Goal: Task Accomplishment & Management: Use online tool/utility

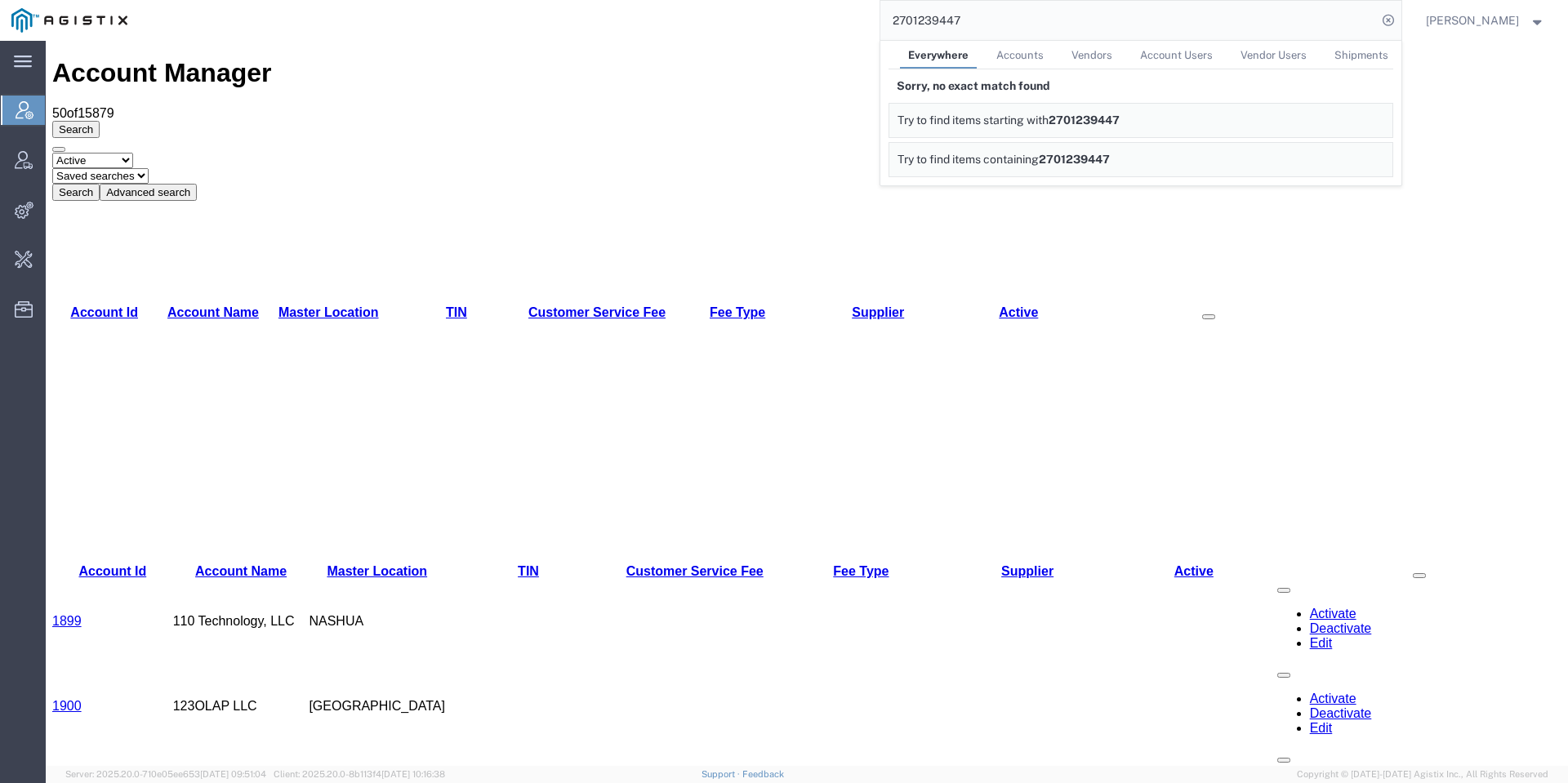
click at [1003, 19] on input "2701239447" at bounding box center [1128, 20] width 496 height 39
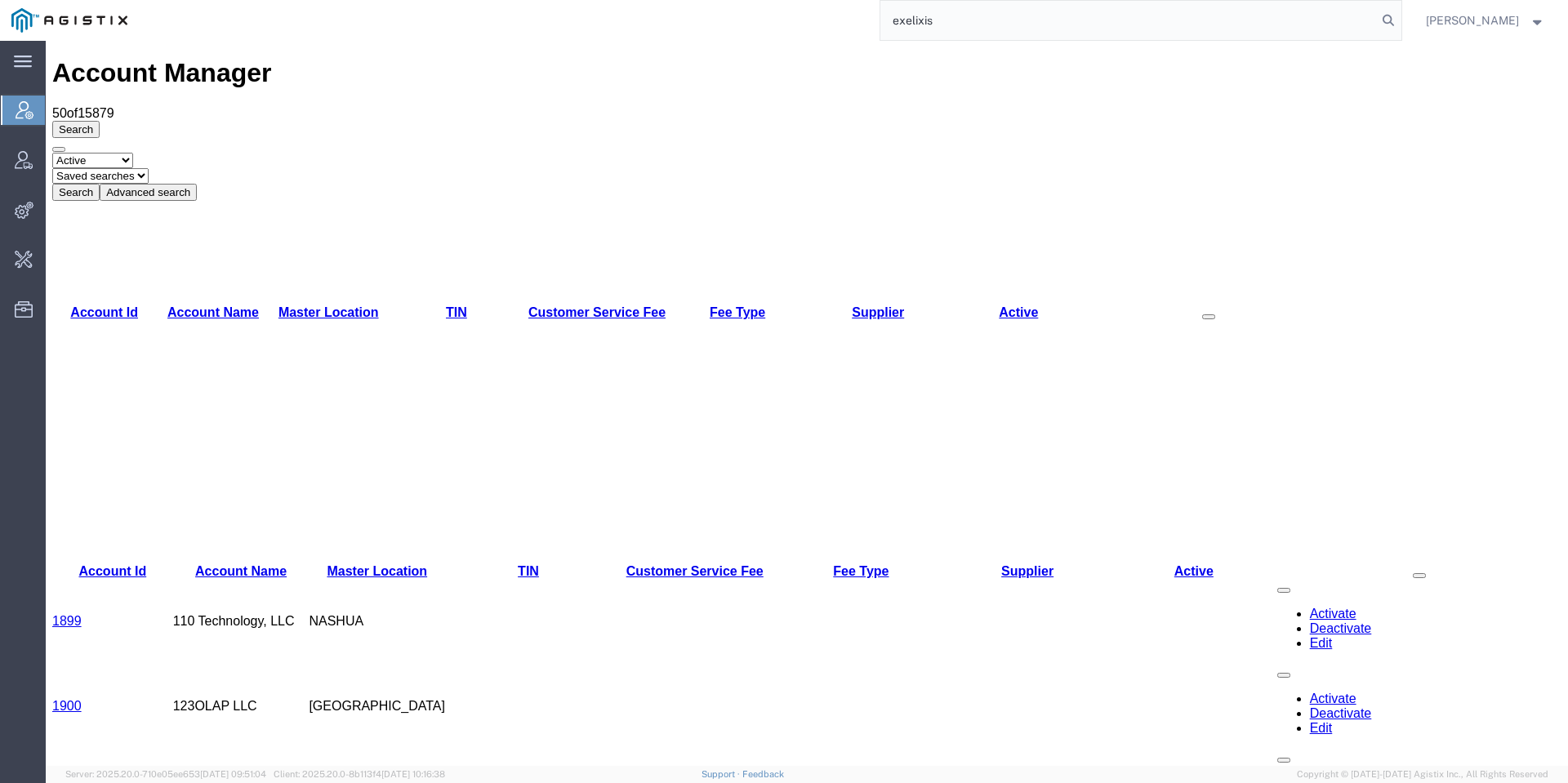
type input "exelixis"
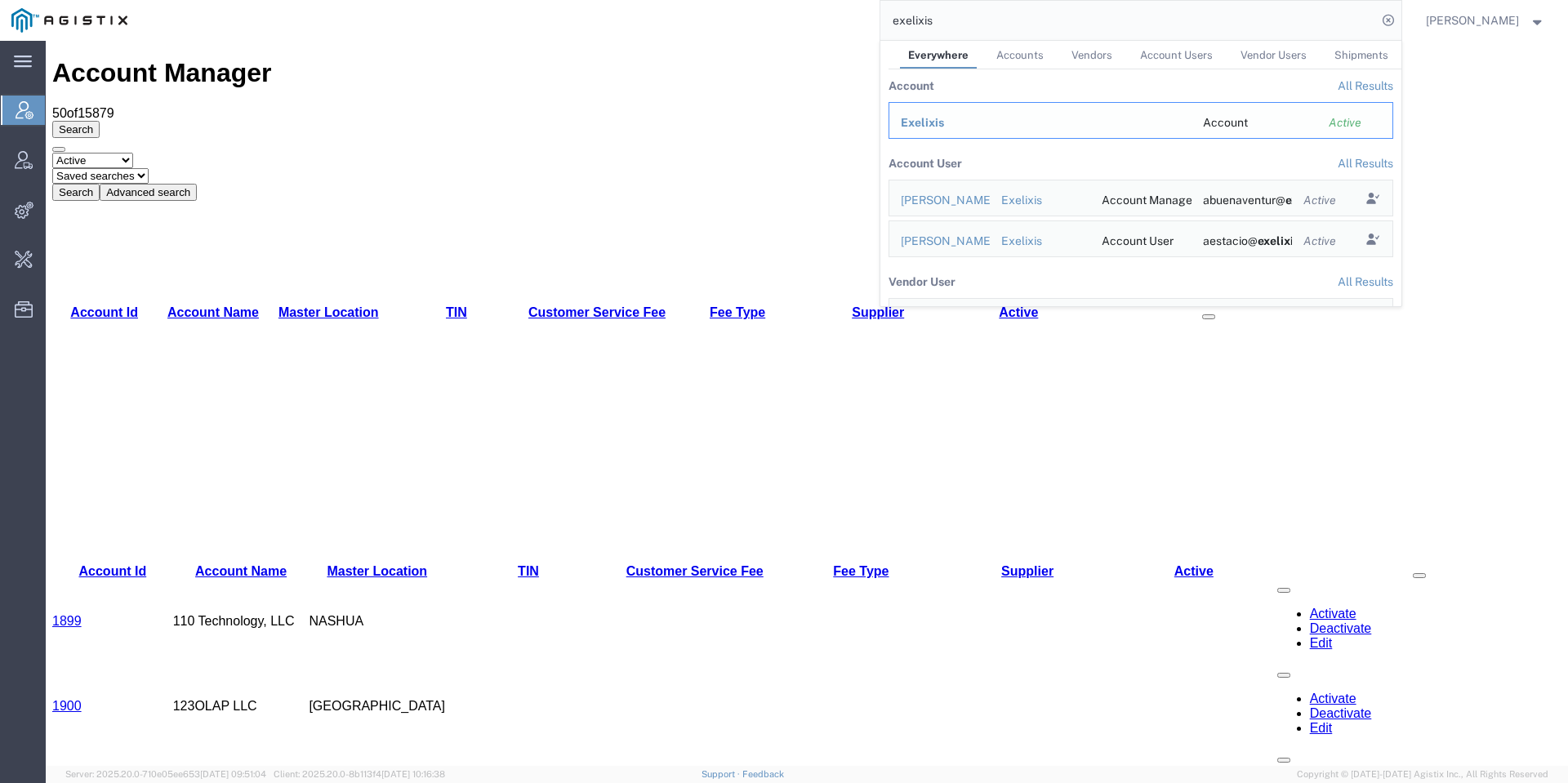
click at [944, 118] on span "Exelixis" at bounding box center [922, 122] width 44 height 13
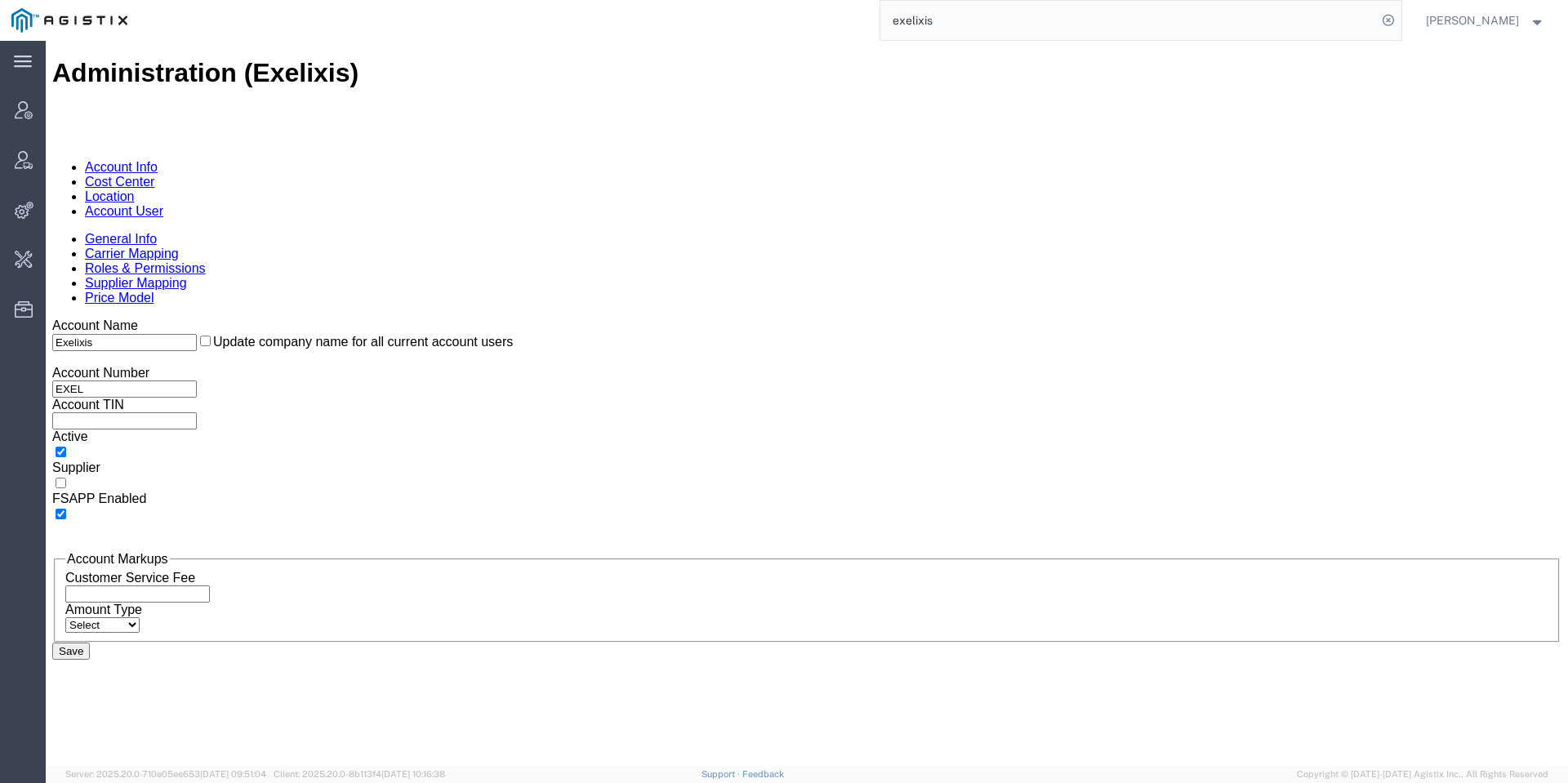
click at [395, 232] on div "General Info Carrier Mapping Roles & Permissions Supplier Mapping Price Model" at bounding box center [806, 268] width 1509 height 73
click at [163, 204] on link "Account User" at bounding box center [124, 211] width 79 height 14
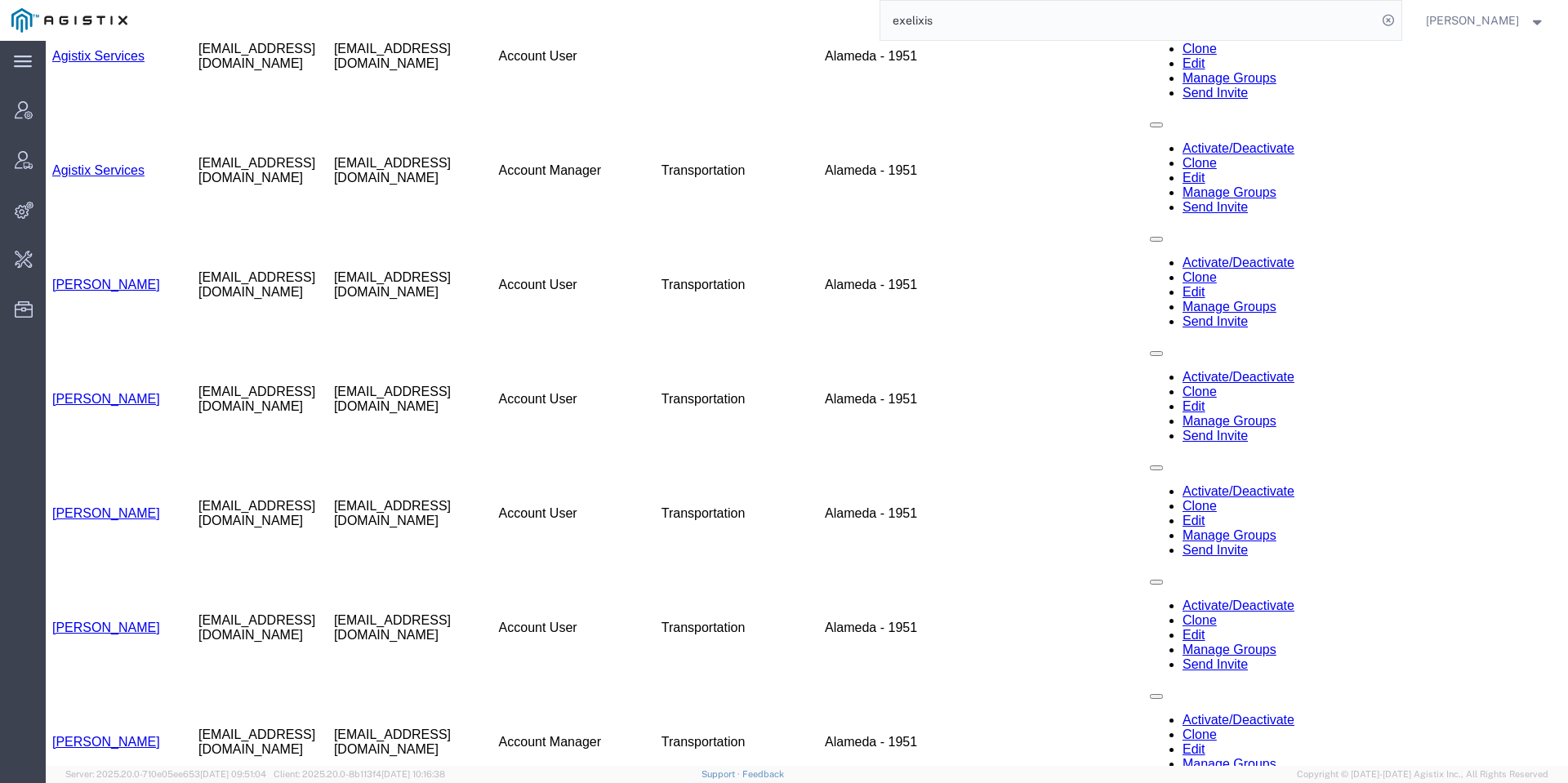
scroll to position [1529, 0]
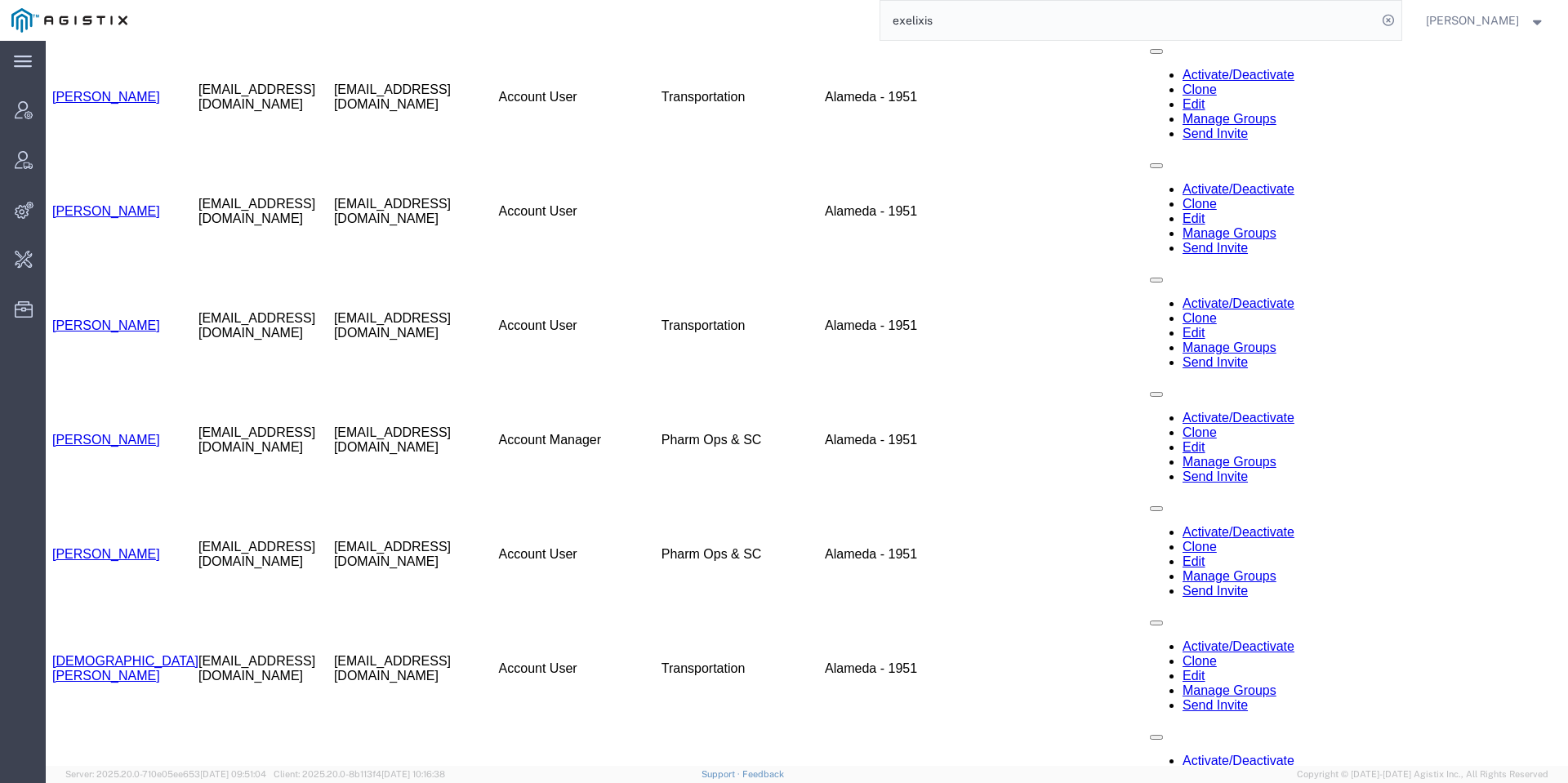
drag, startPoint x: 707, startPoint y: 153, endPoint x: 646, endPoint y: 543, distance: 394.7
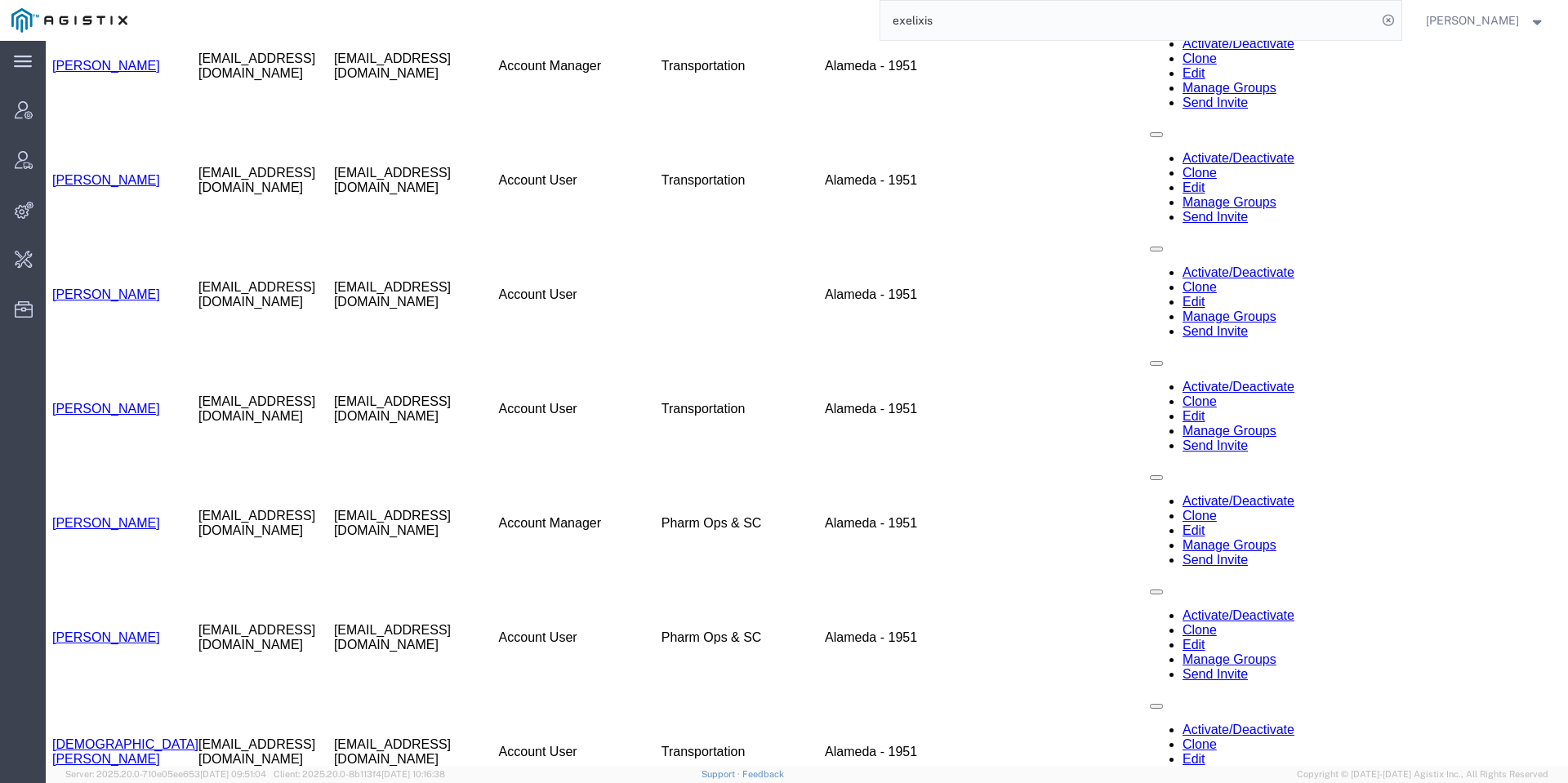
scroll to position [1406, 0]
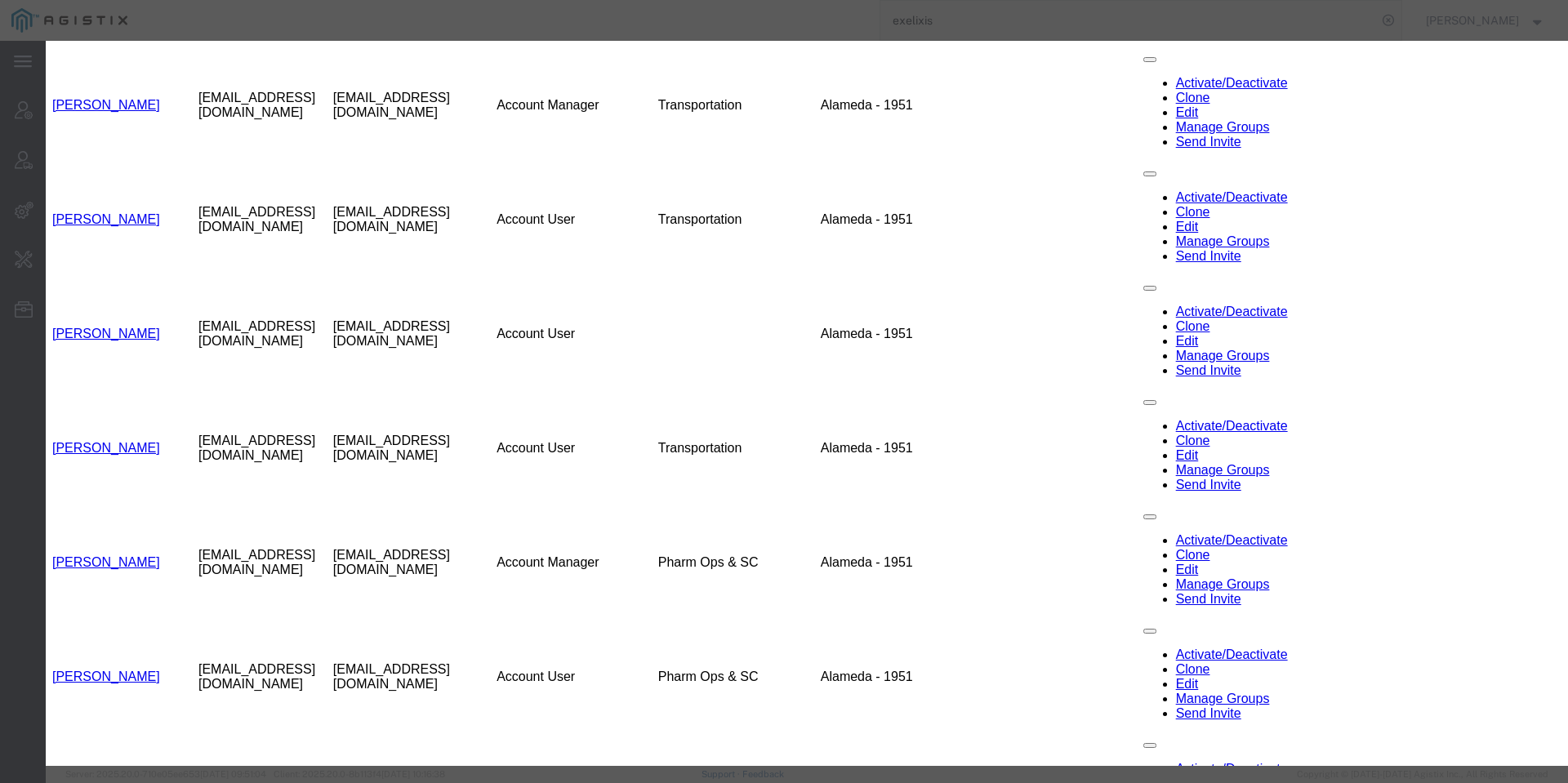
select select "COSTCENTER"
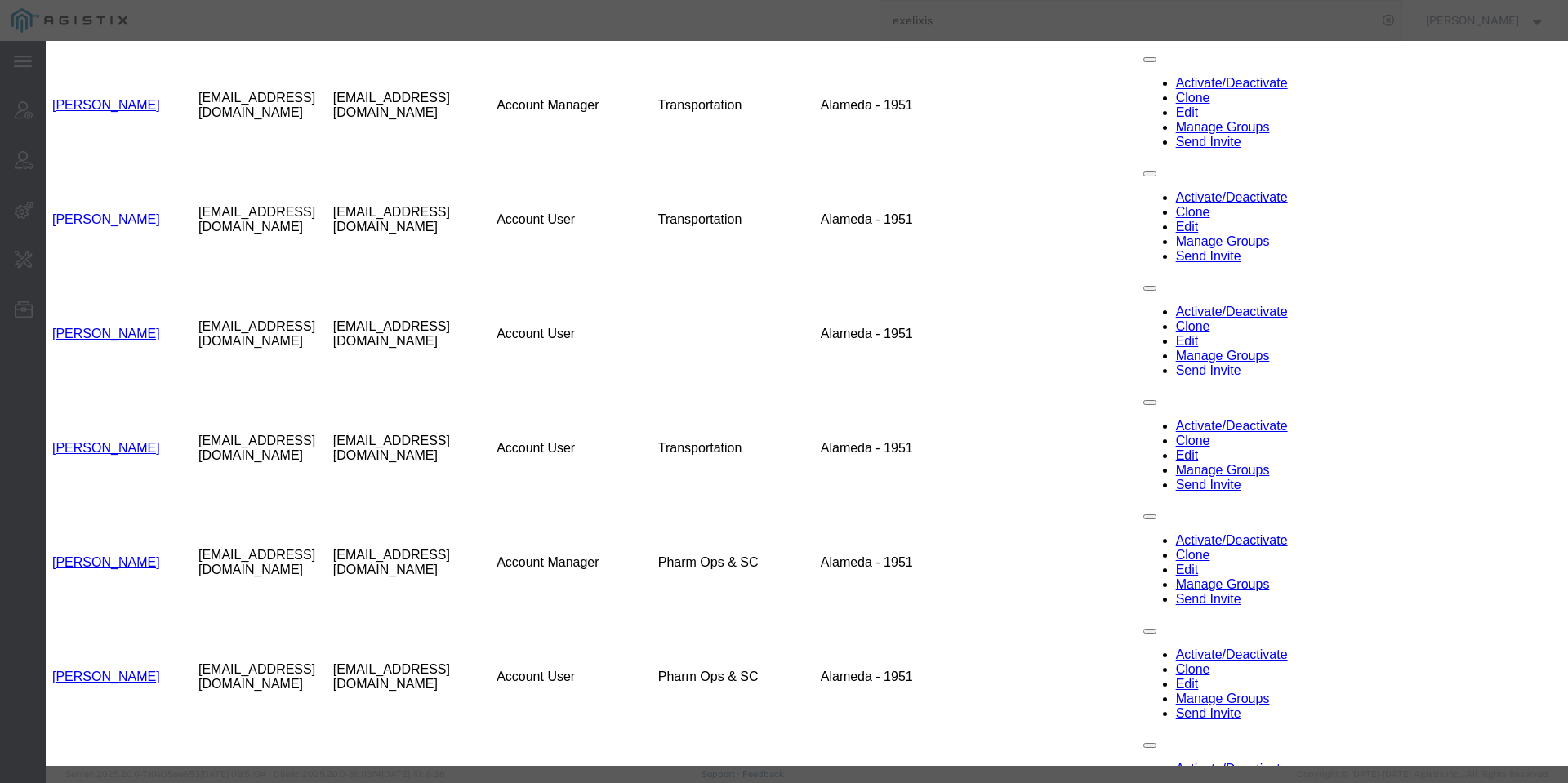
select select "COSTCENTER"
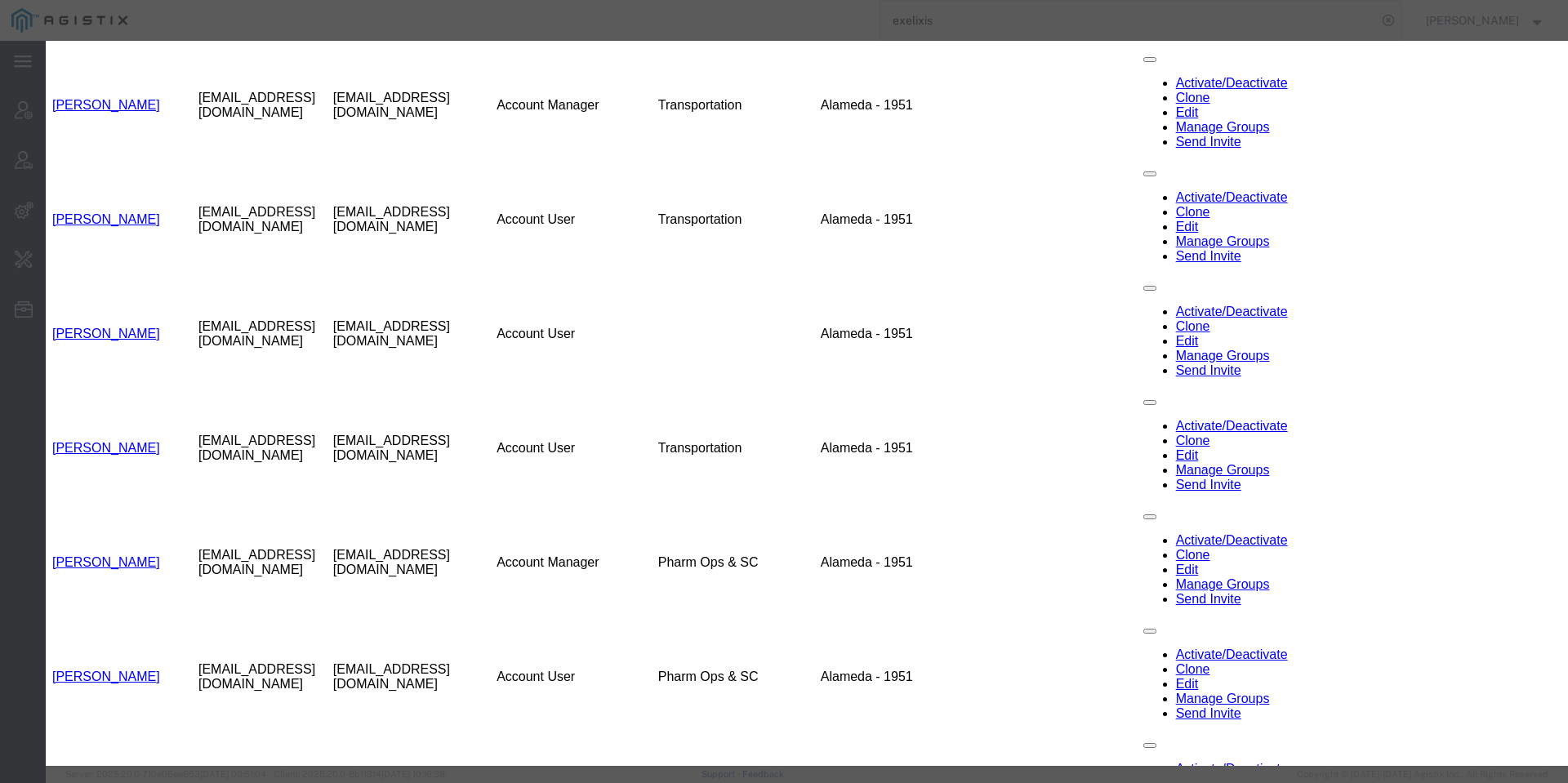
select select "COSTCENTER"
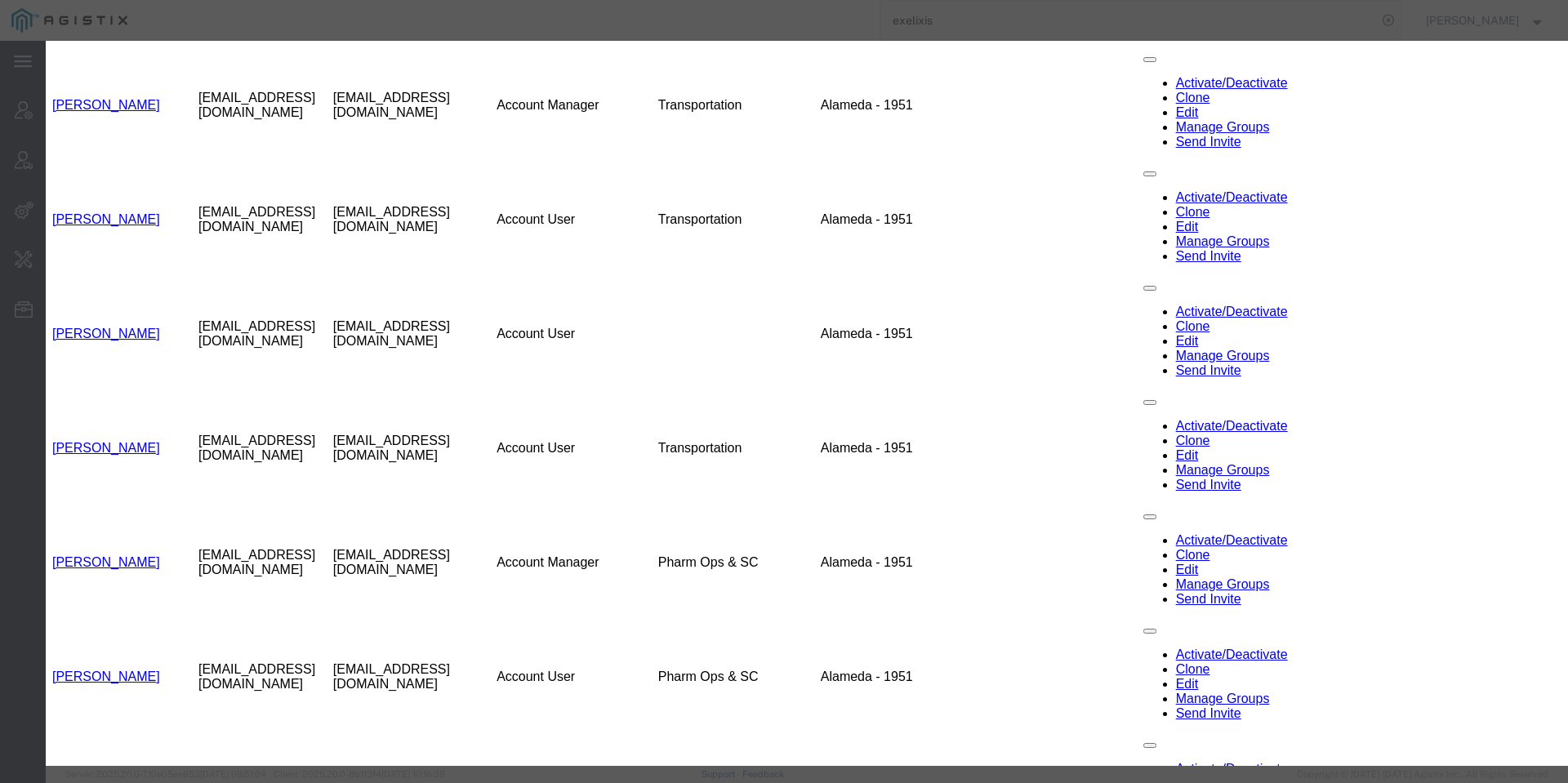
select select "COSTCENTER"
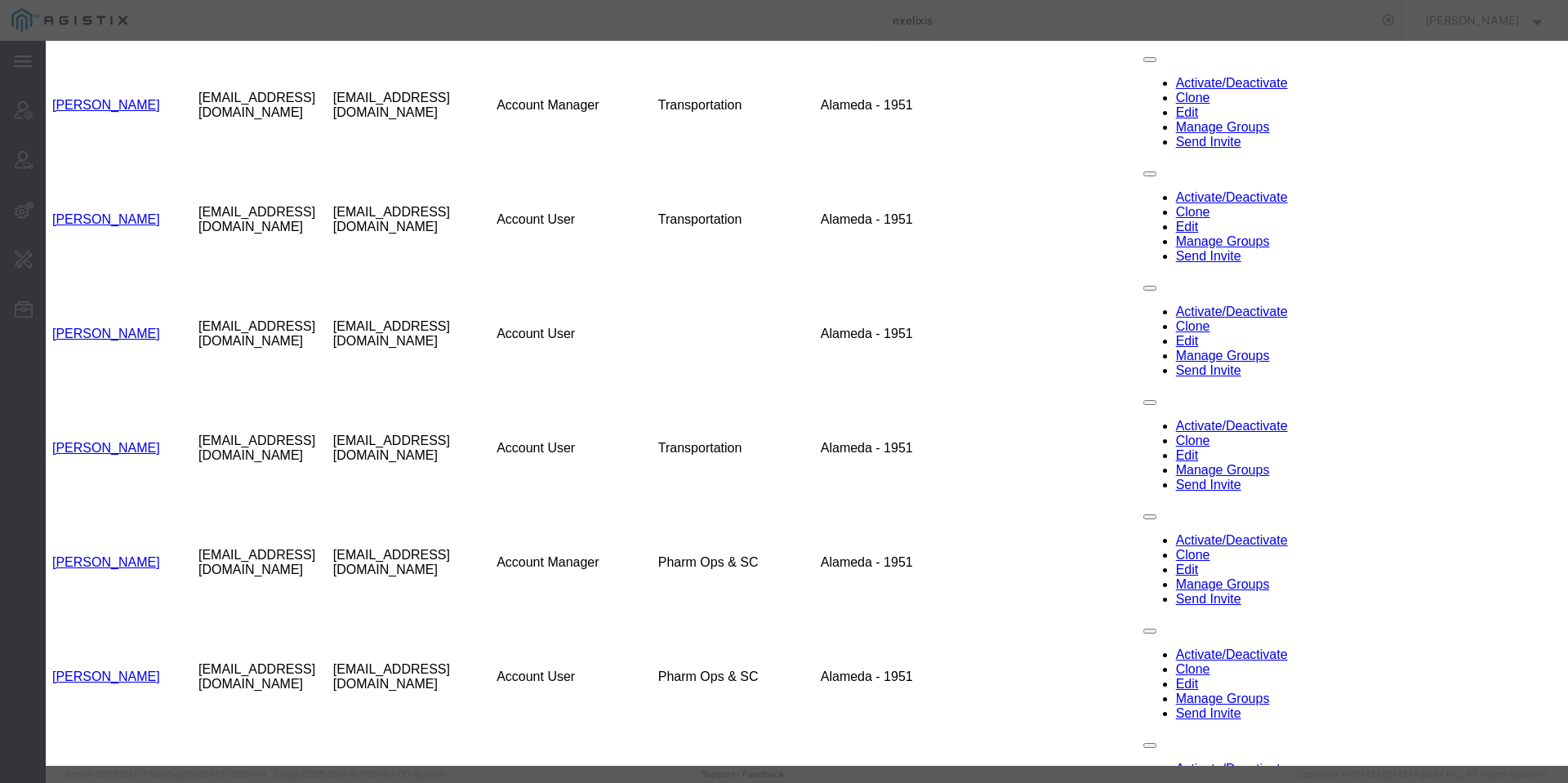
select select "COSTCENTER"
select select
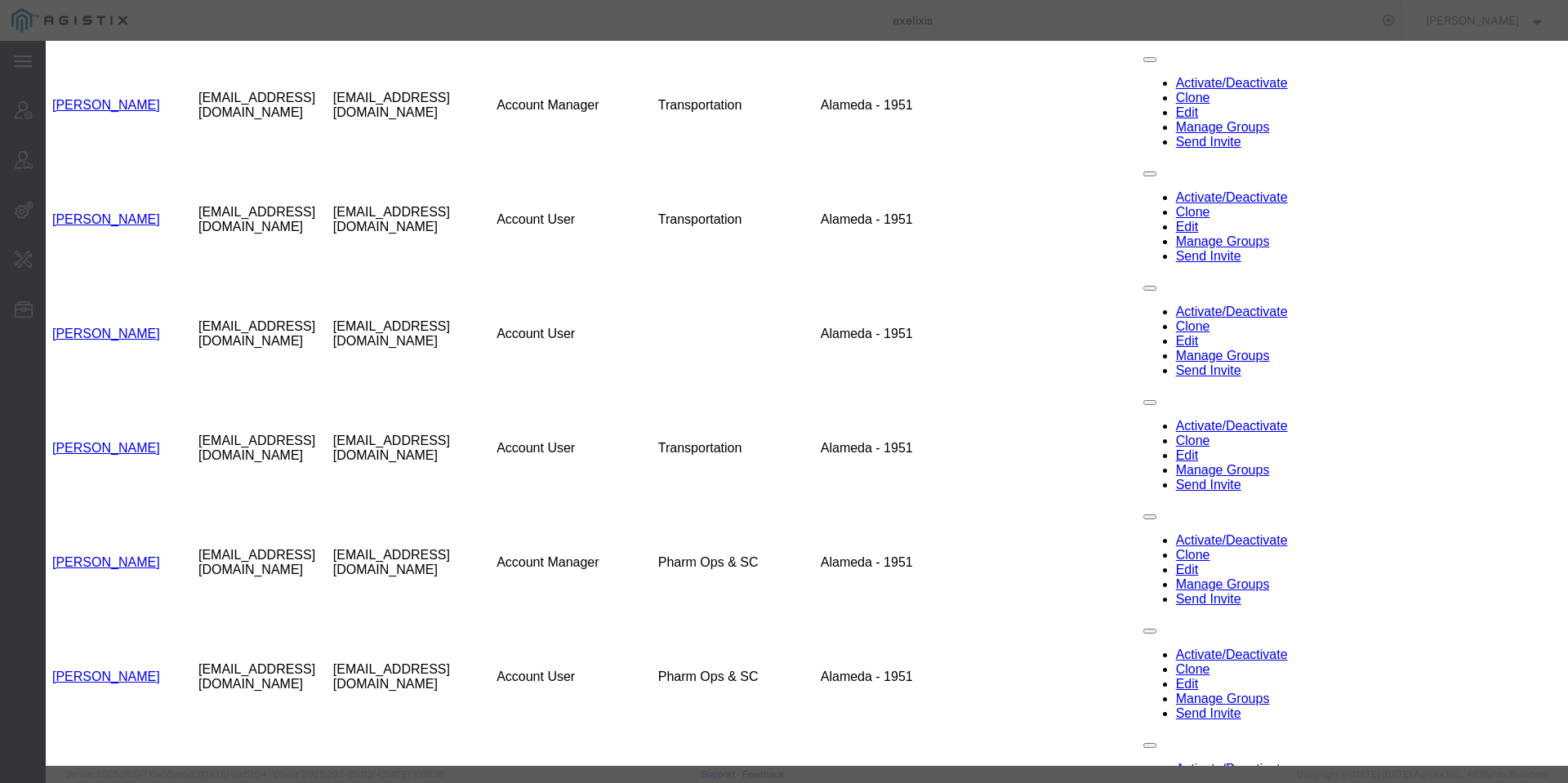
scroll to position [407, 0]
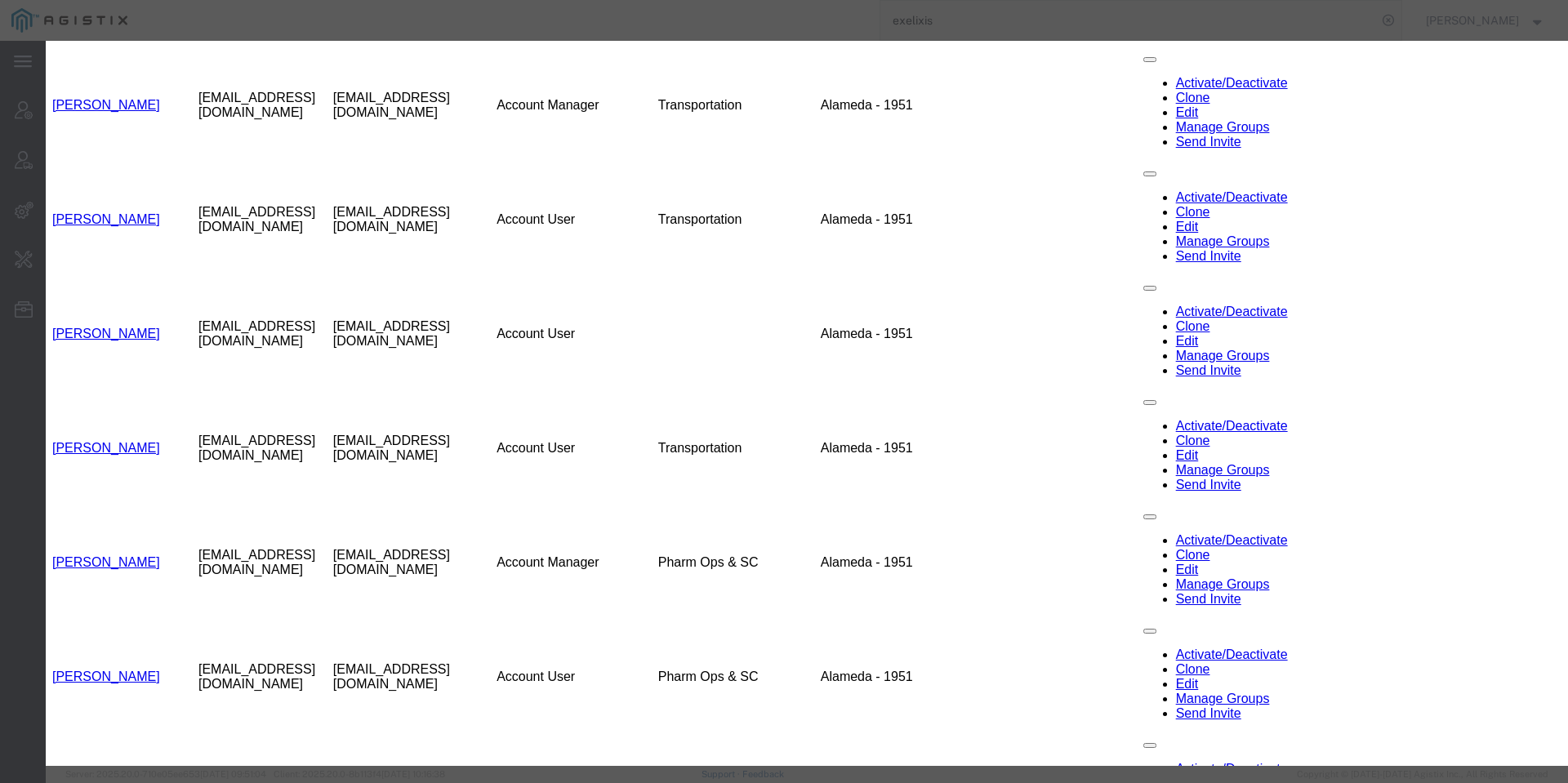
select select "COSTCENTER"
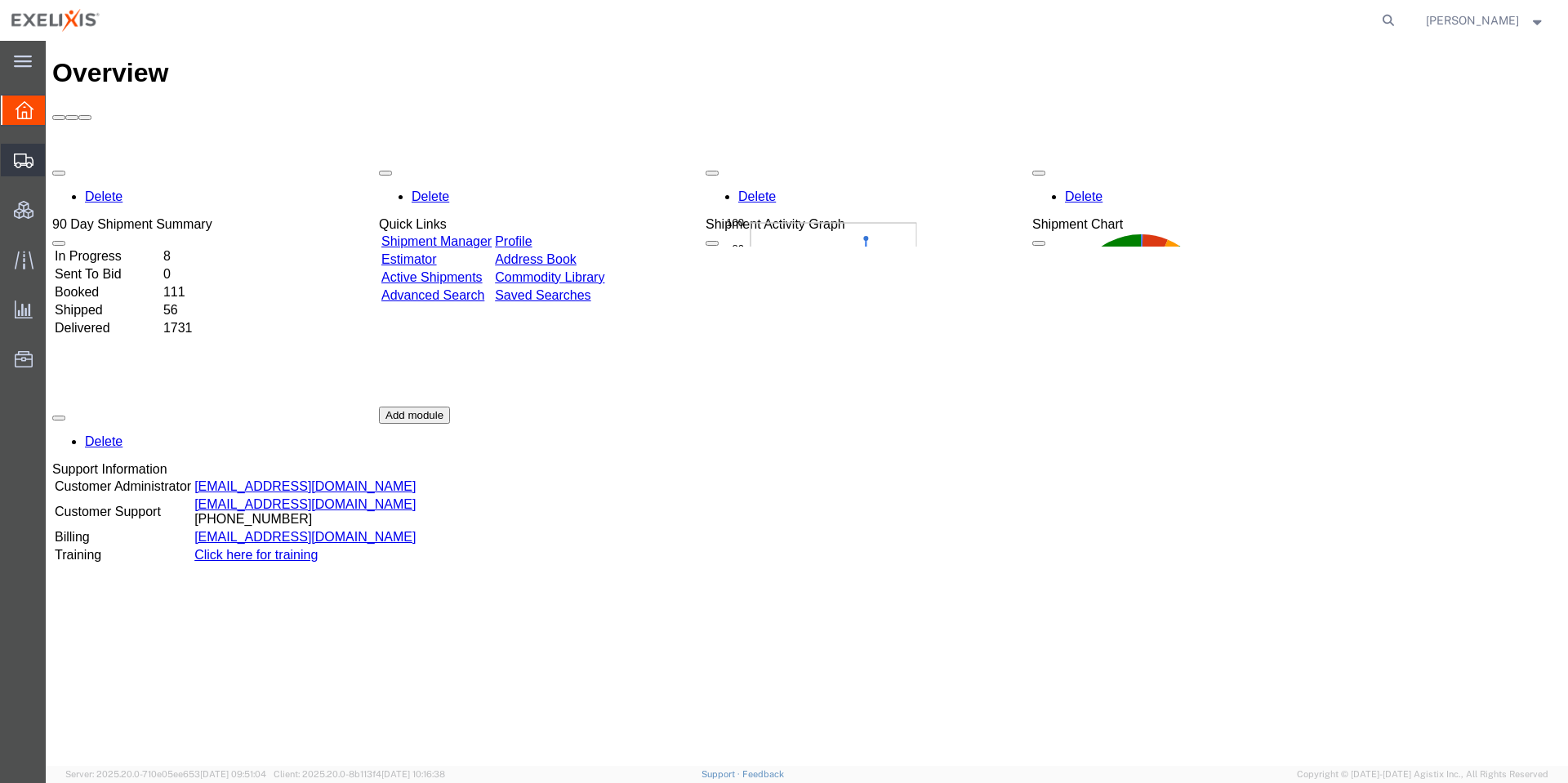
click at [30, 167] on icon at bounding box center [23, 161] width 19 height 15
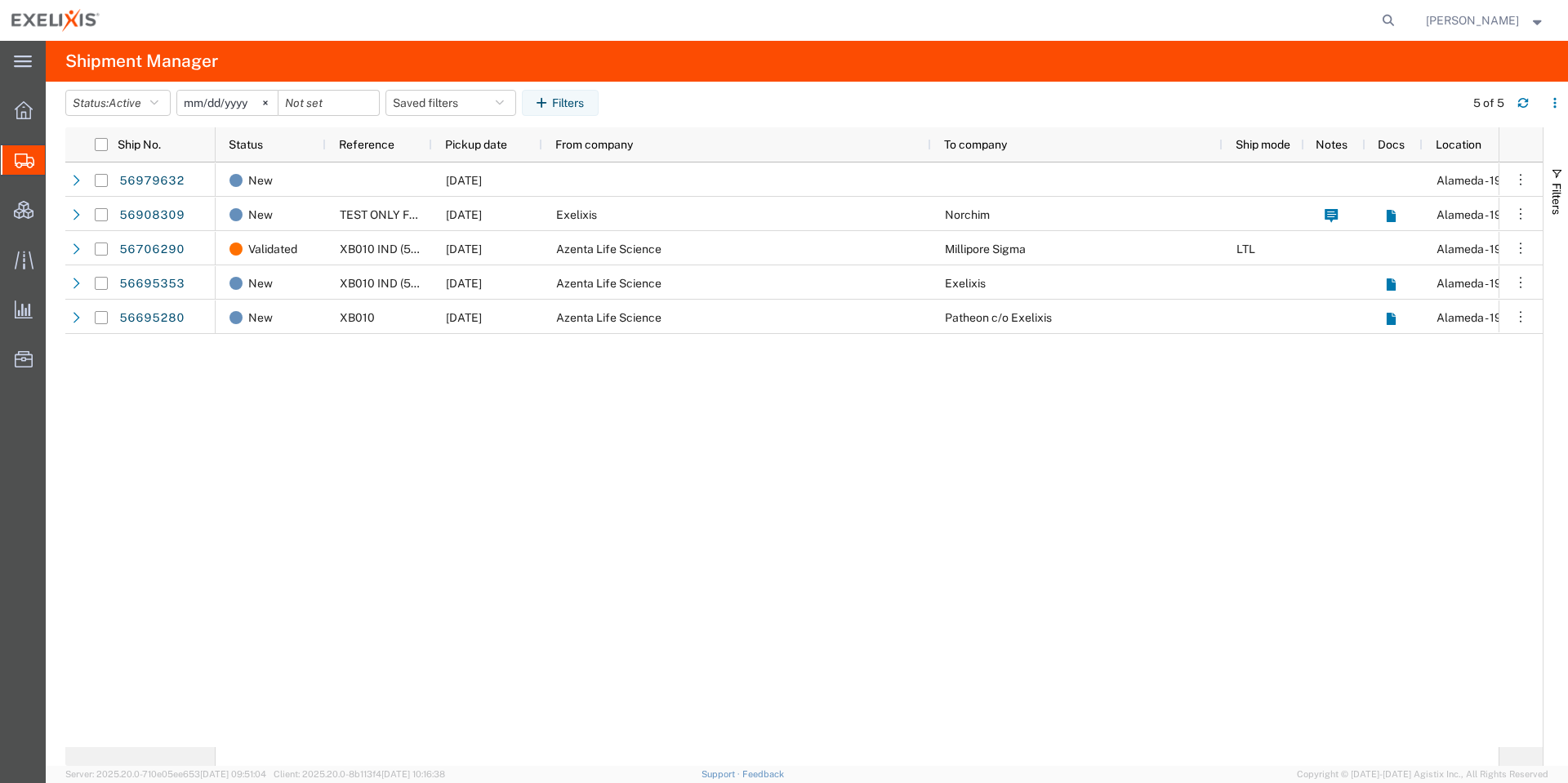
click at [304, 403] on div "New 09/30/2025 Alameda - 1951 New TEST ONLY FOR WORLD COURIER 09/23/2025 Exelix…" at bounding box center [856, 455] width 1282 height 584
click at [1484, 23] on span "Rey Estrada" at bounding box center [1472, 19] width 93 height 18
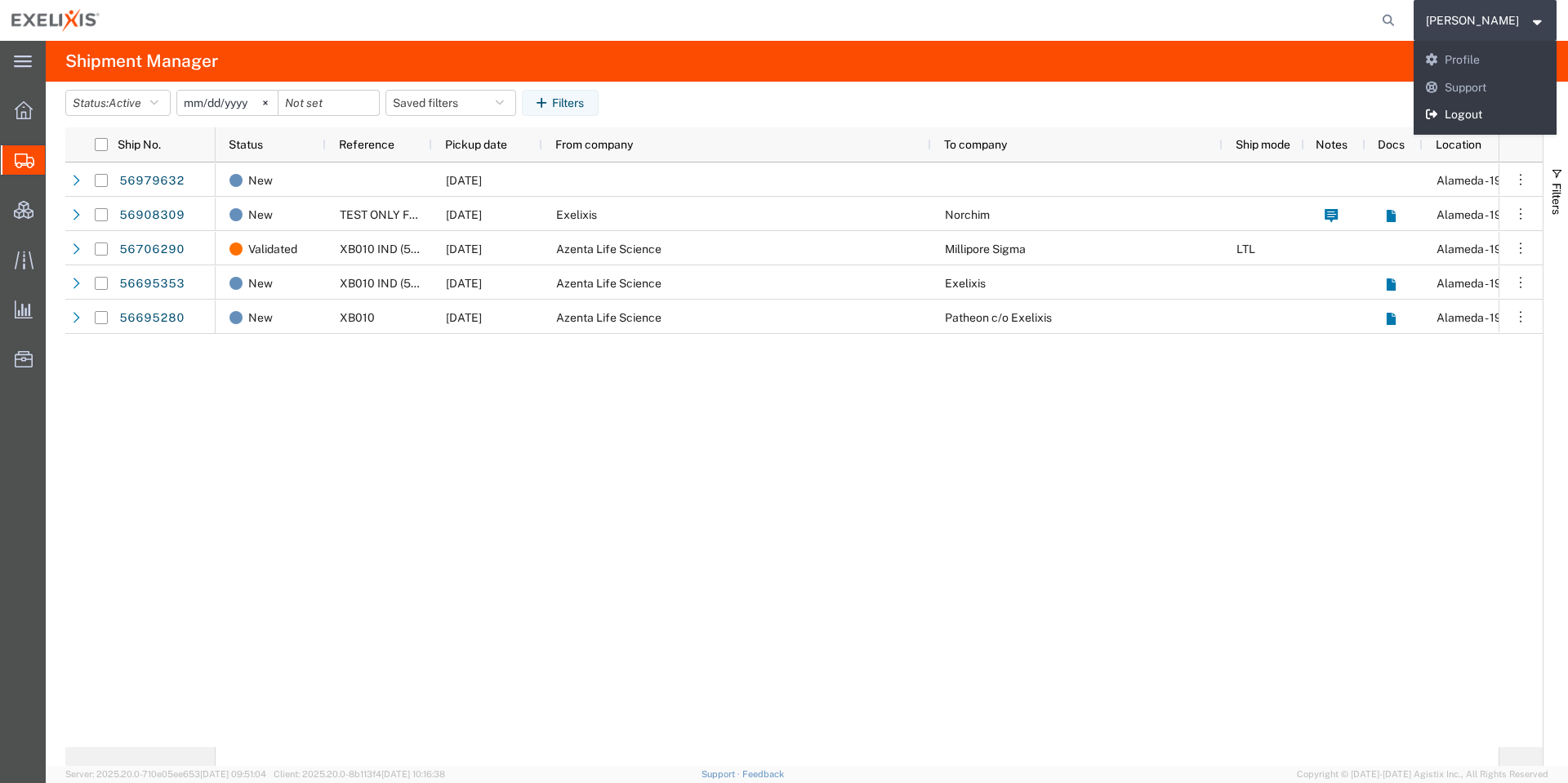
click at [1483, 109] on link "Logout" at bounding box center [1485, 115] width 144 height 28
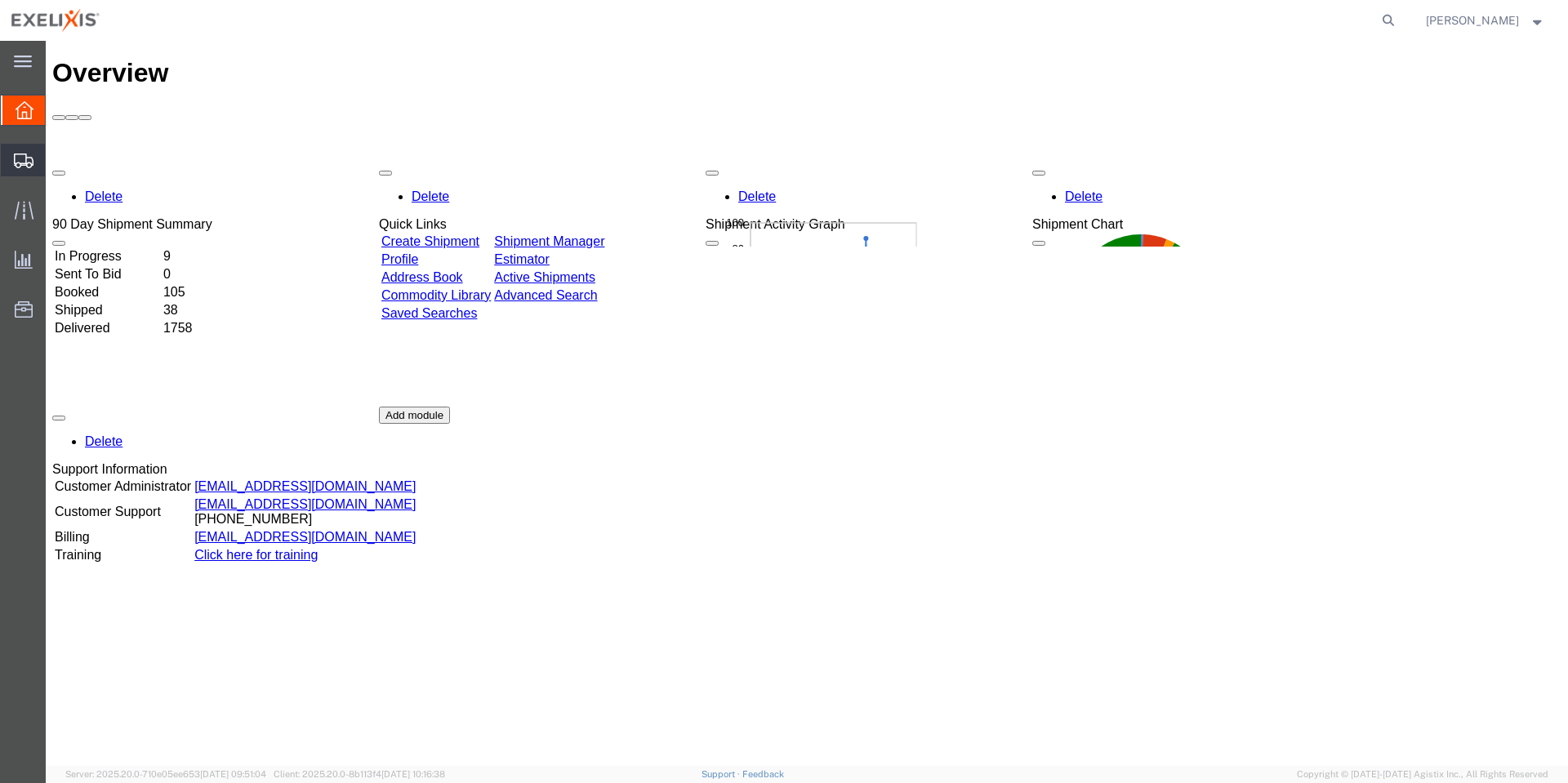
click at [23, 156] on icon at bounding box center [23, 161] width 19 height 15
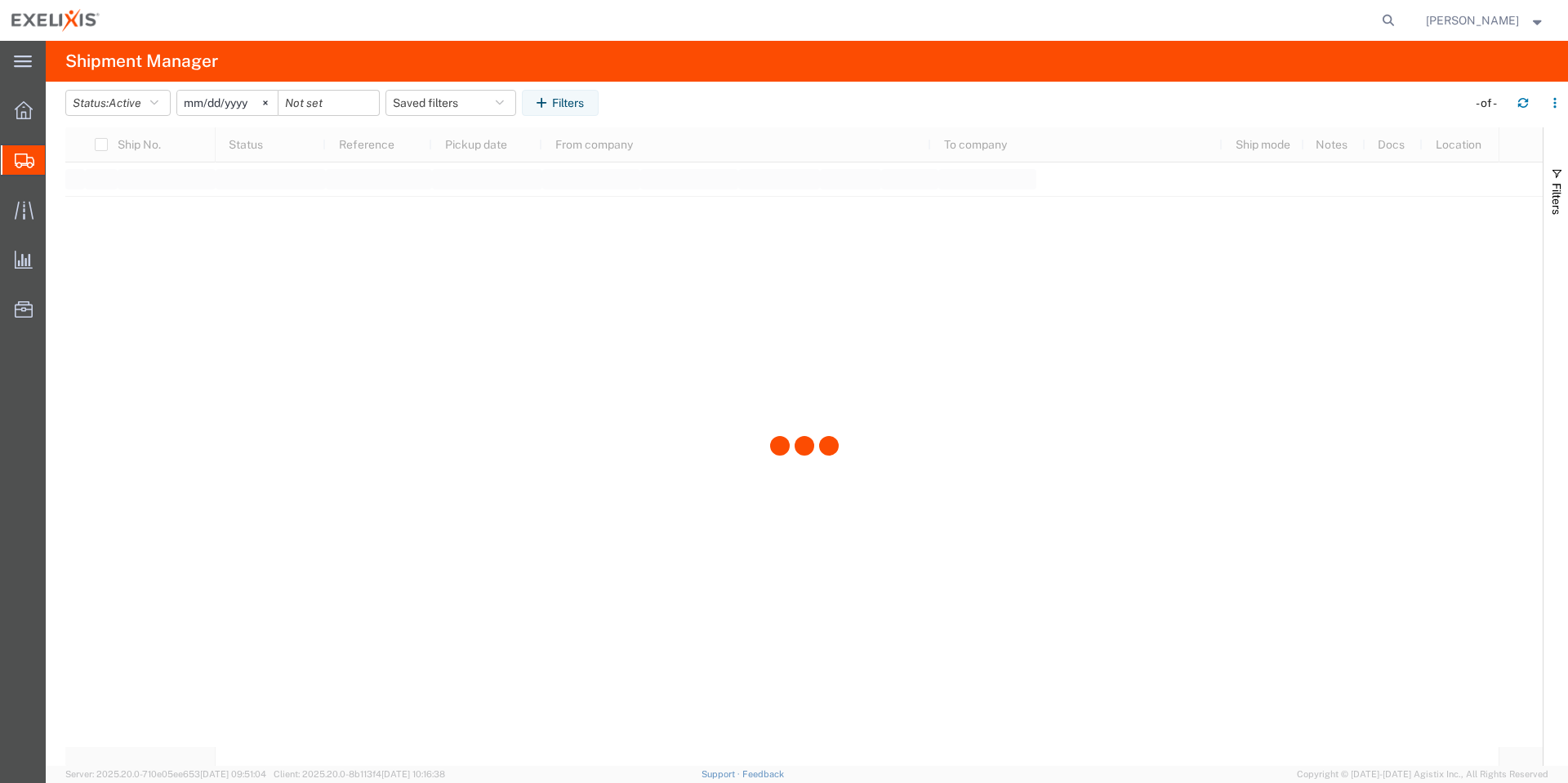
click at [1467, 15] on span "Fred Eisenman" at bounding box center [1472, 19] width 93 height 18
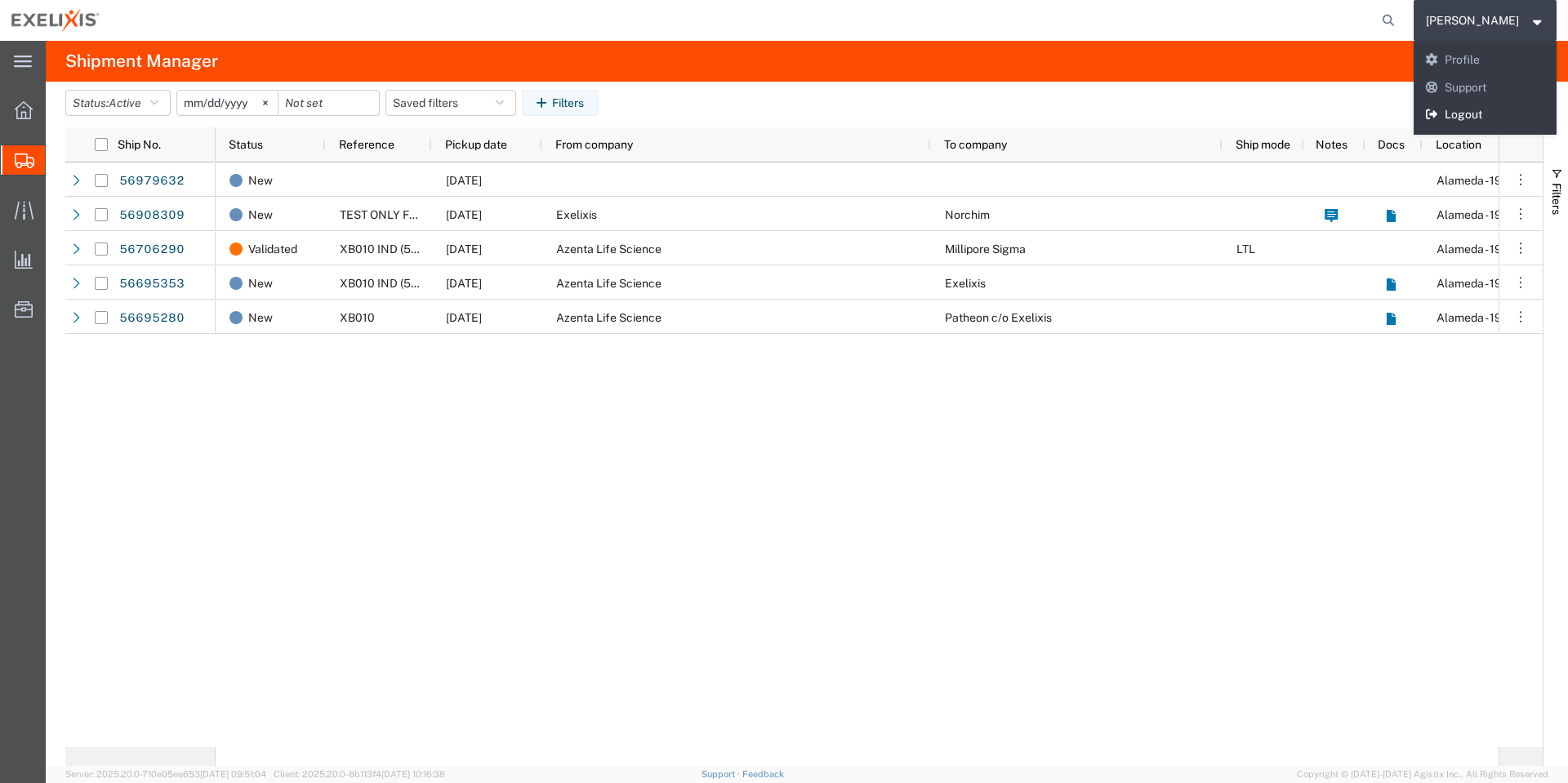
click at [1462, 113] on link "Logout" at bounding box center [1485, 115] width 144 height 28
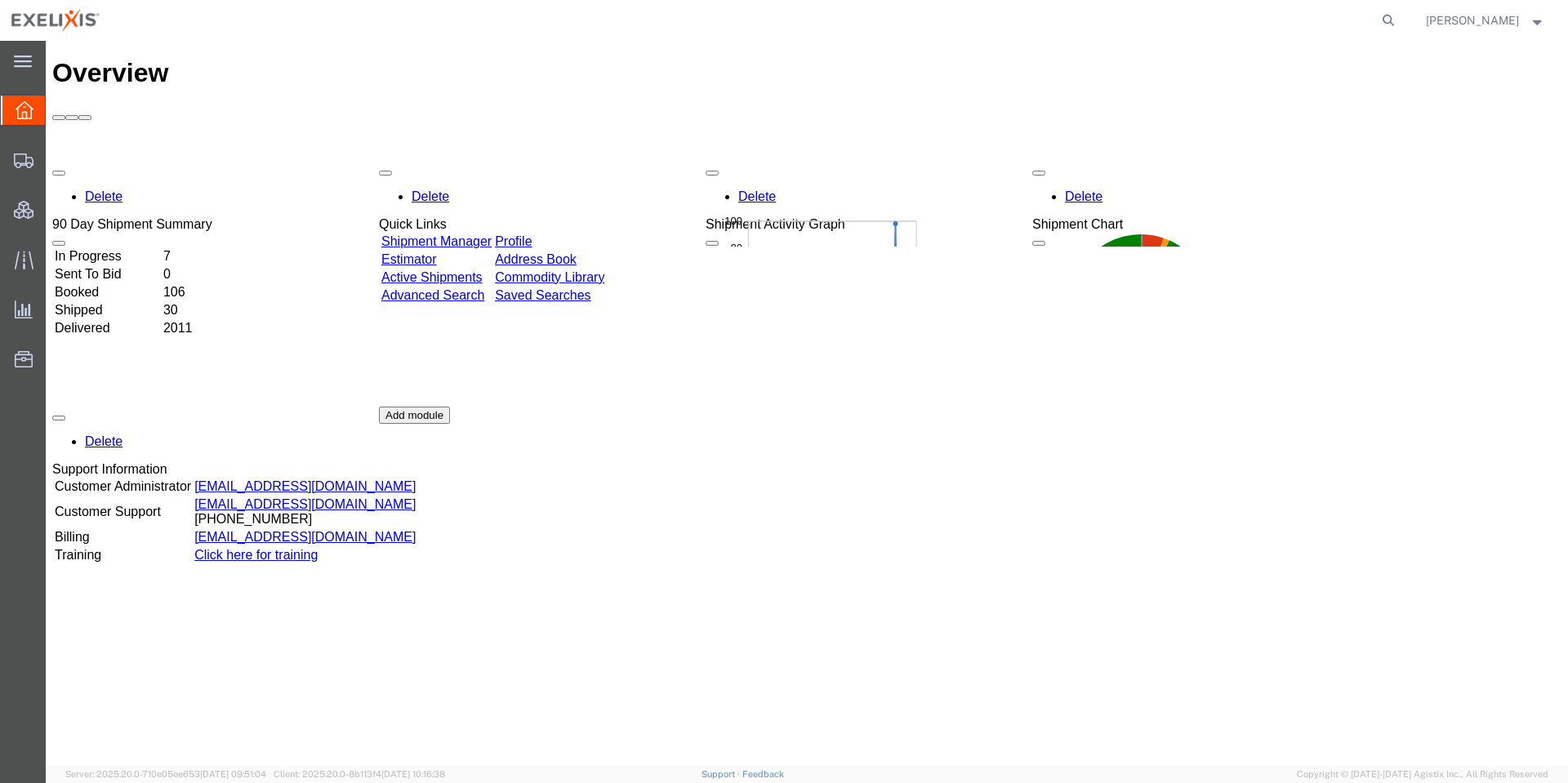
click at [1472, 24] on span "[PERSON_NAME]" at bounding box center [1472, 19] width 93 height 18
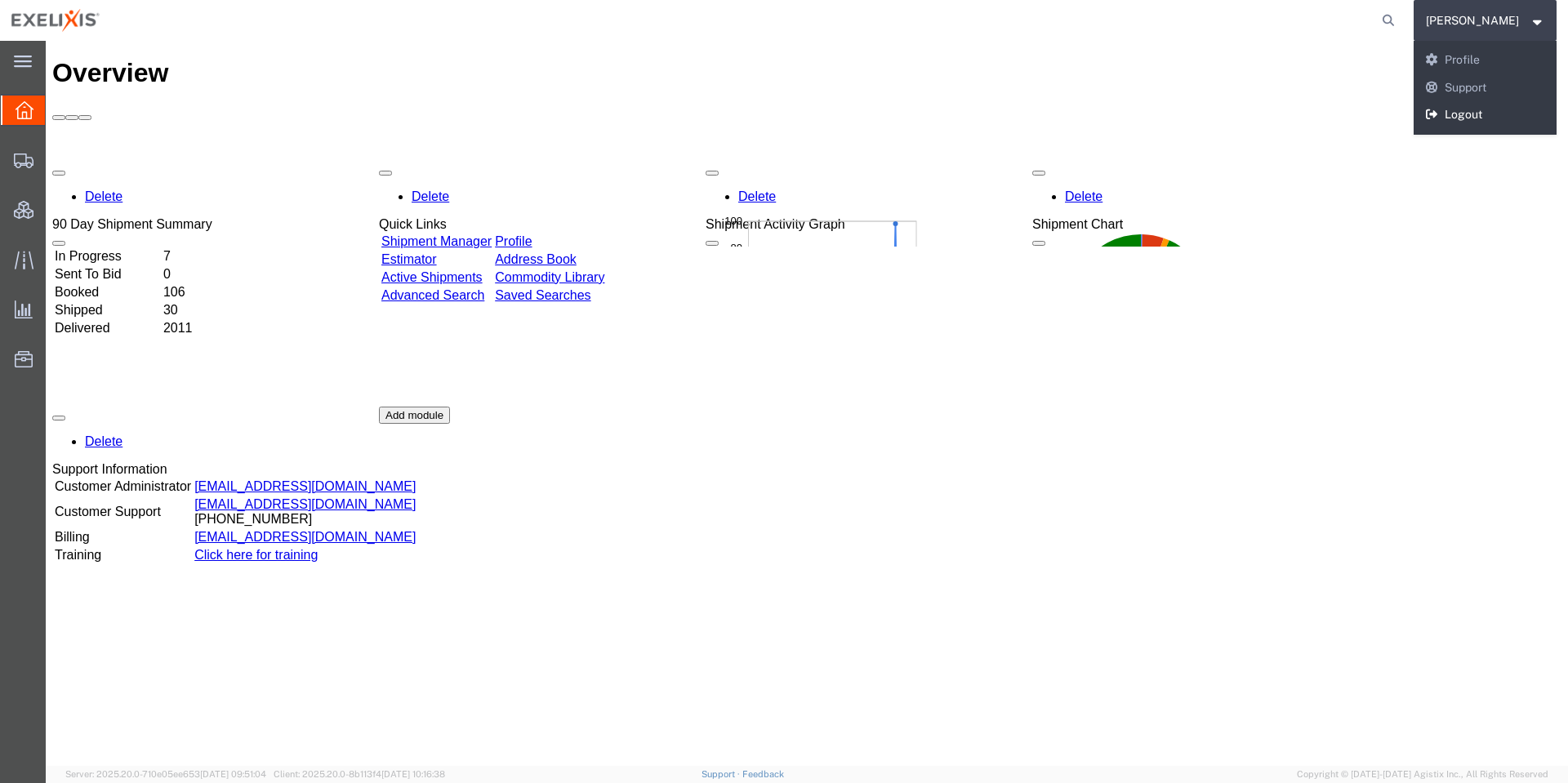
click at [1466, 110] on link "Logout" at bounding box center [1485, 115] width 144 height 28
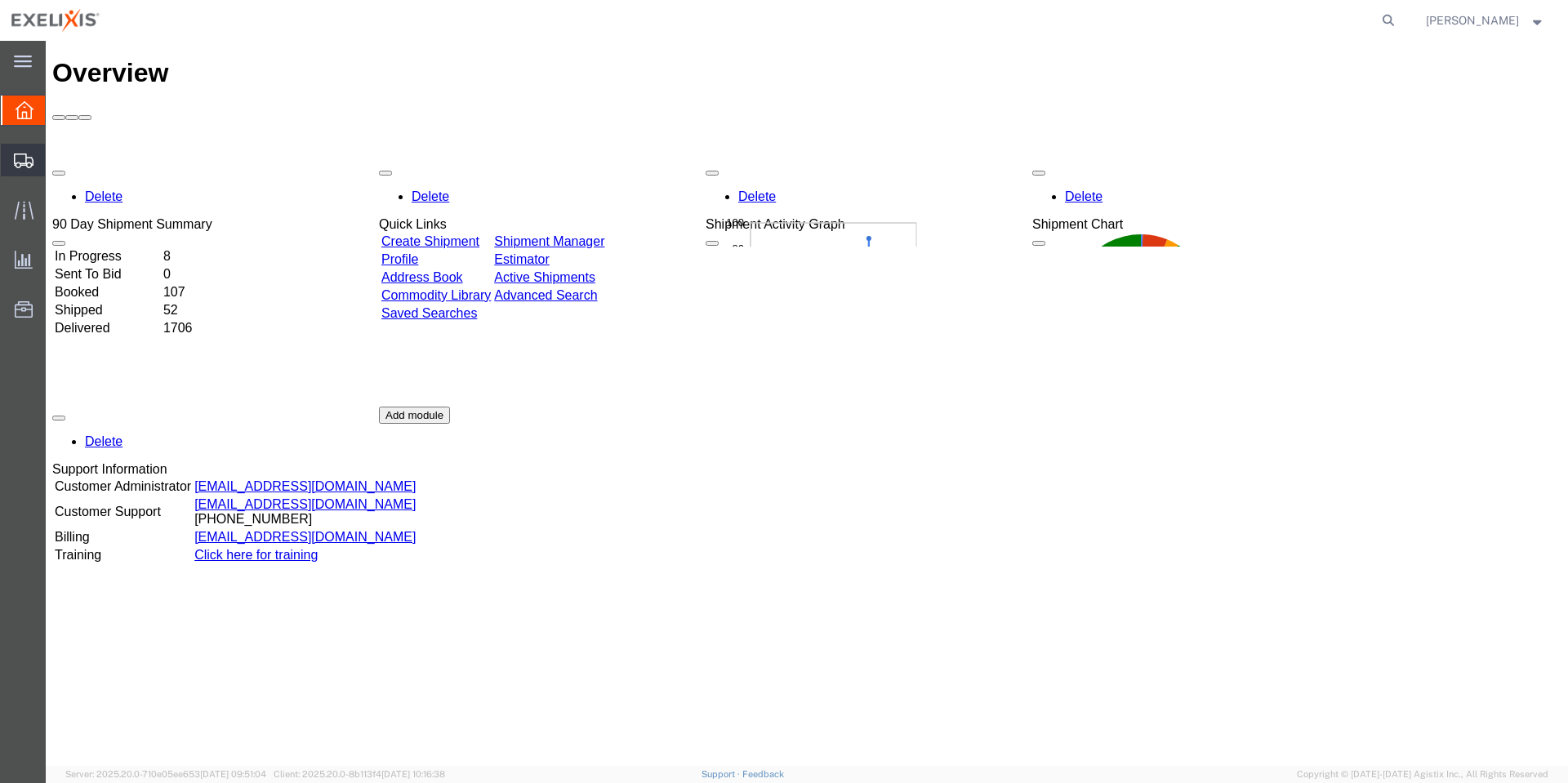
click at [36, 155] on div at bounding box center [23, 160] width 45 height 32
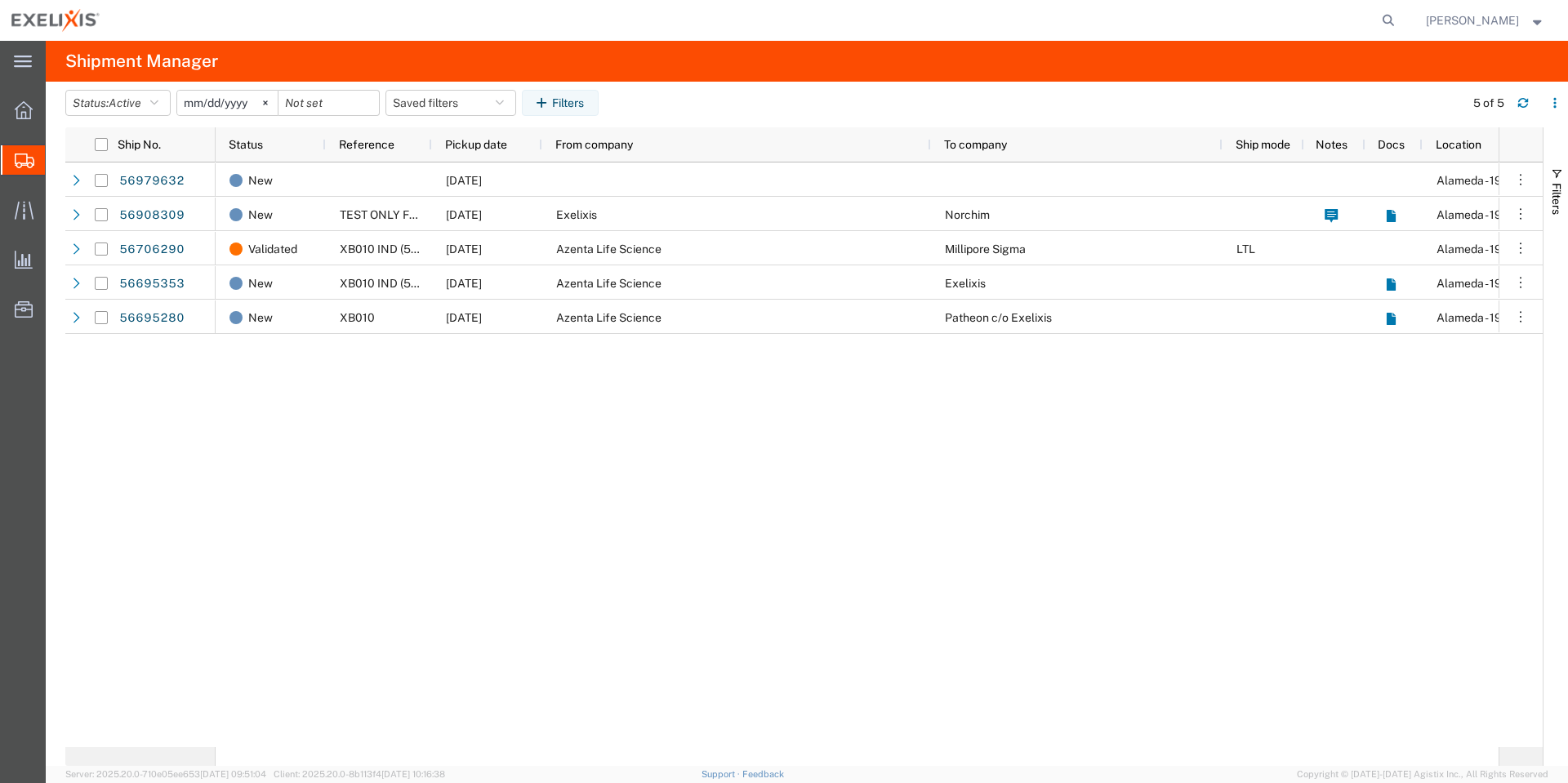
click at [1476, 9] on div "Carlos Melara" at bounding box center [1485, 20] width 144 height 41
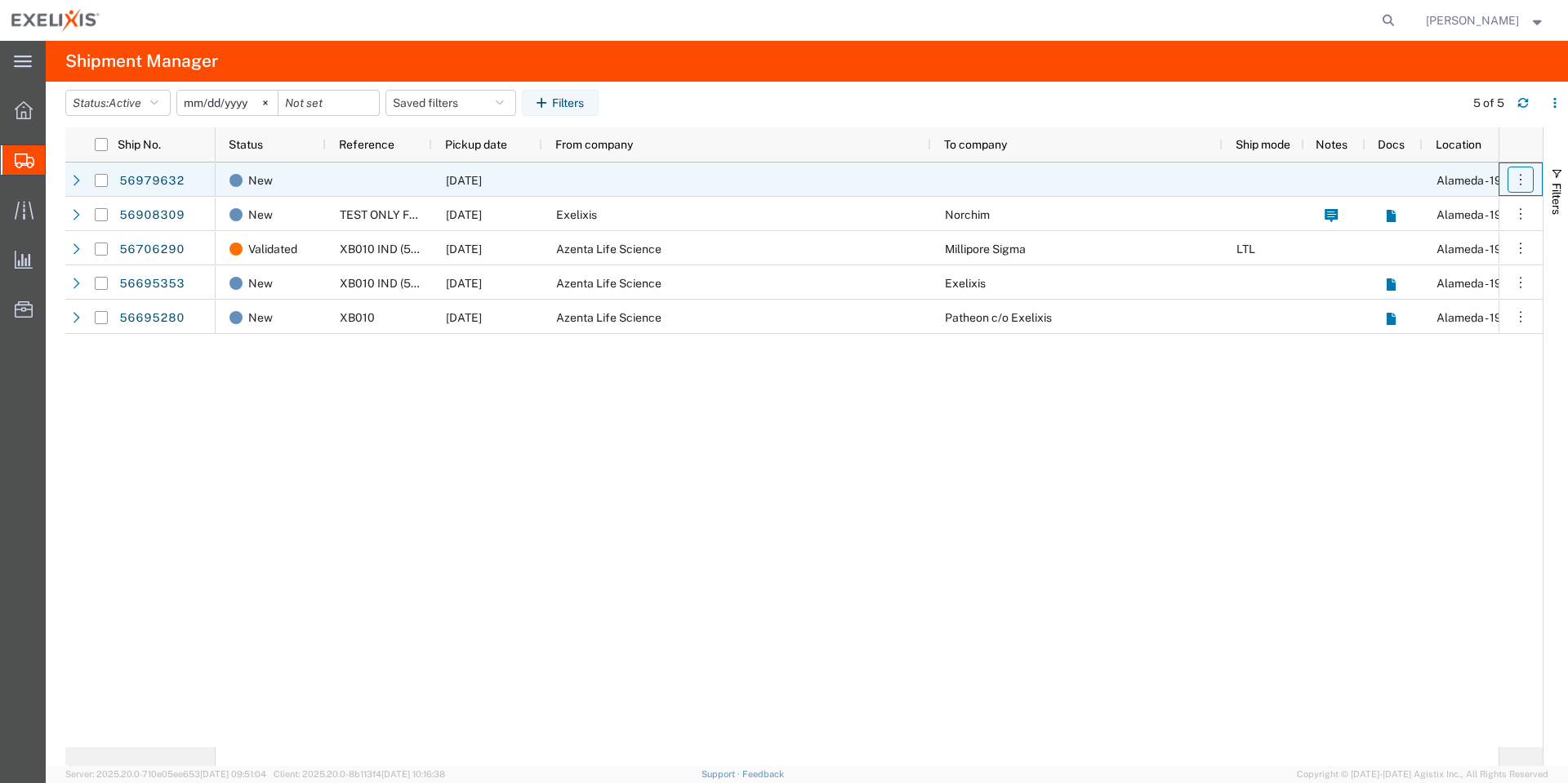
click at [1521, 180] on icon "button" at bounding box center [1521, 180] width 17 height 17
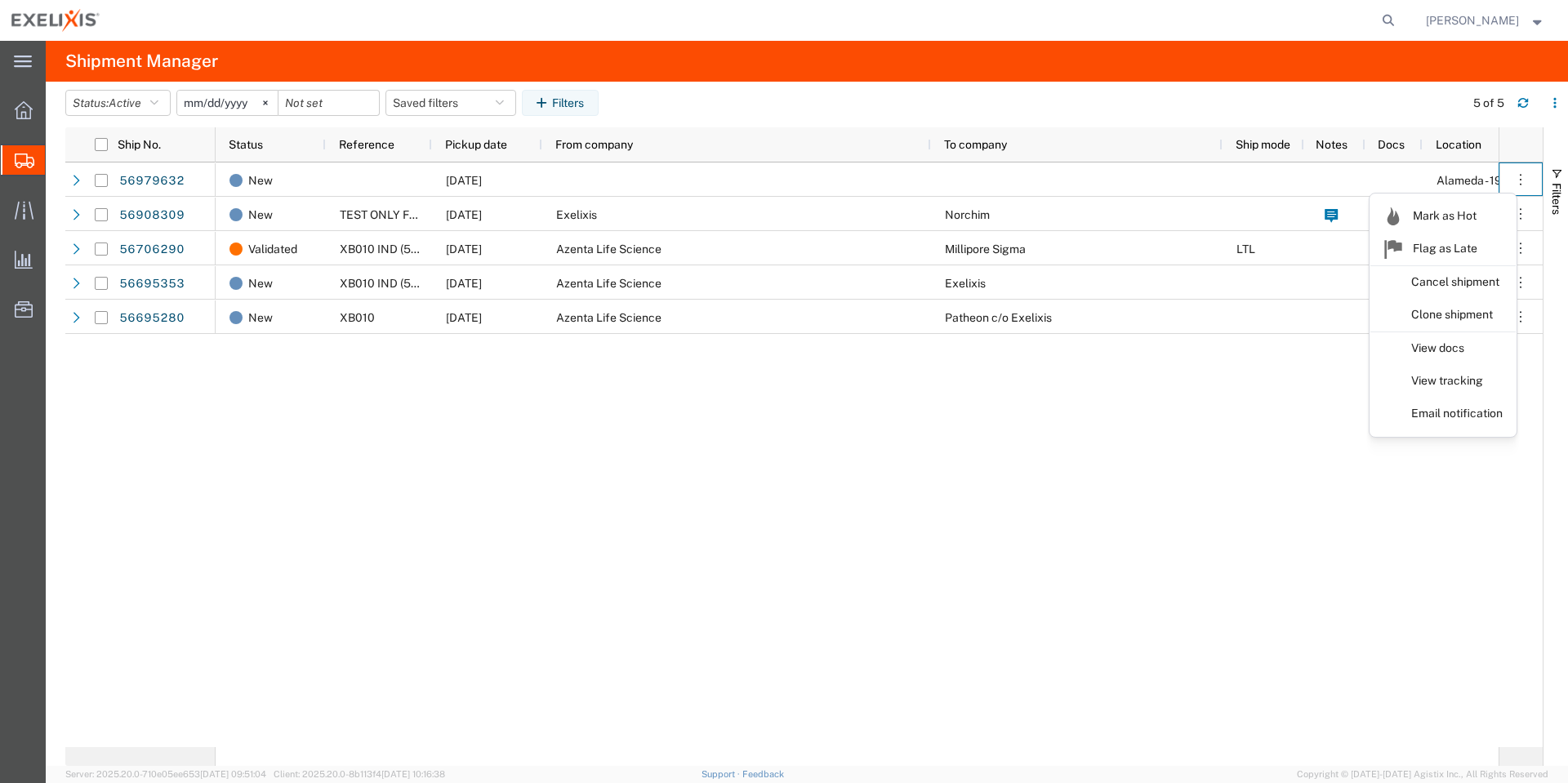
click at [1502, 18] on span "Carlos Melara" at bounding box center [1472, 19] width 93 height 18
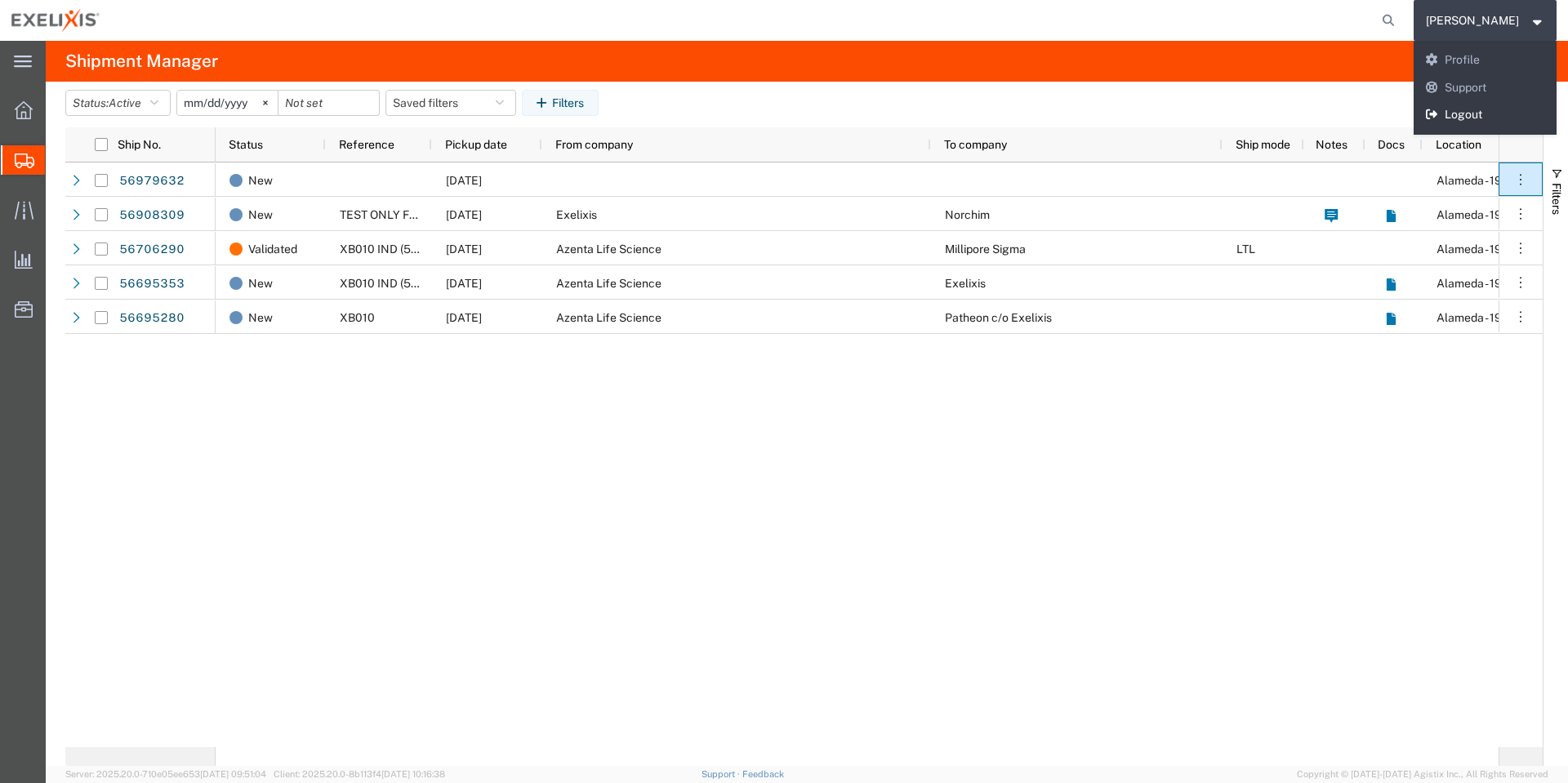
click at [1472, 120] on link "Logout" at bounding box center [1485, 115] width 144 height 28
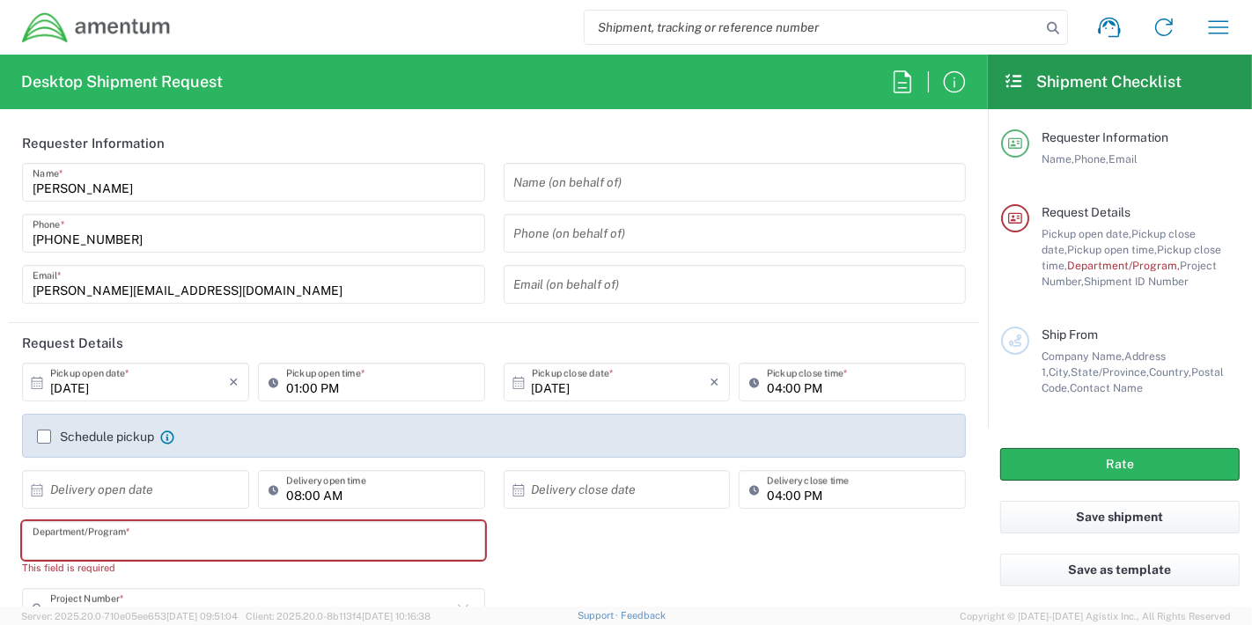
scroll to position [195, 0]
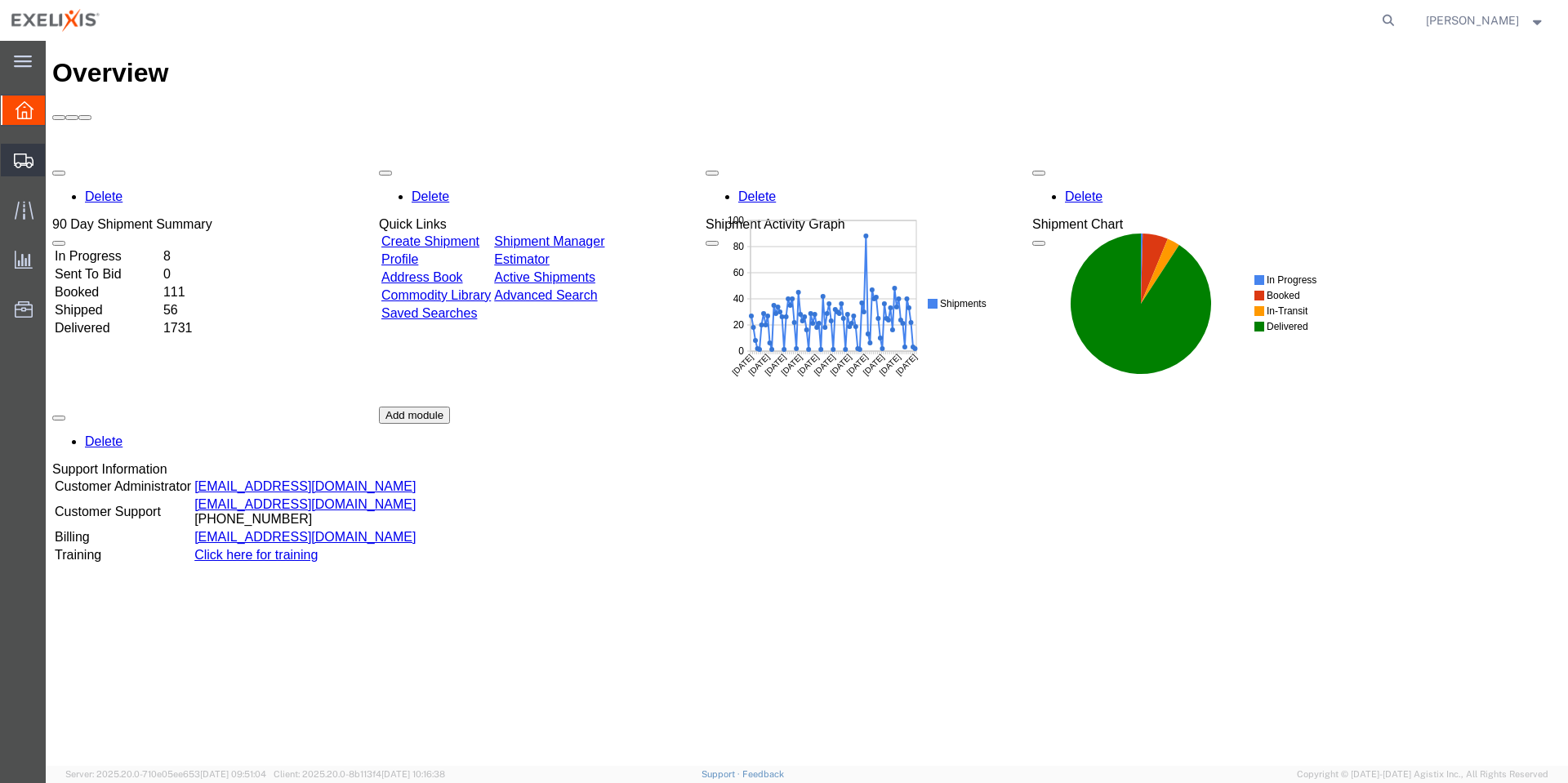
click at [33, 145] on div at bounding box center [23, 160] width 45 height 32
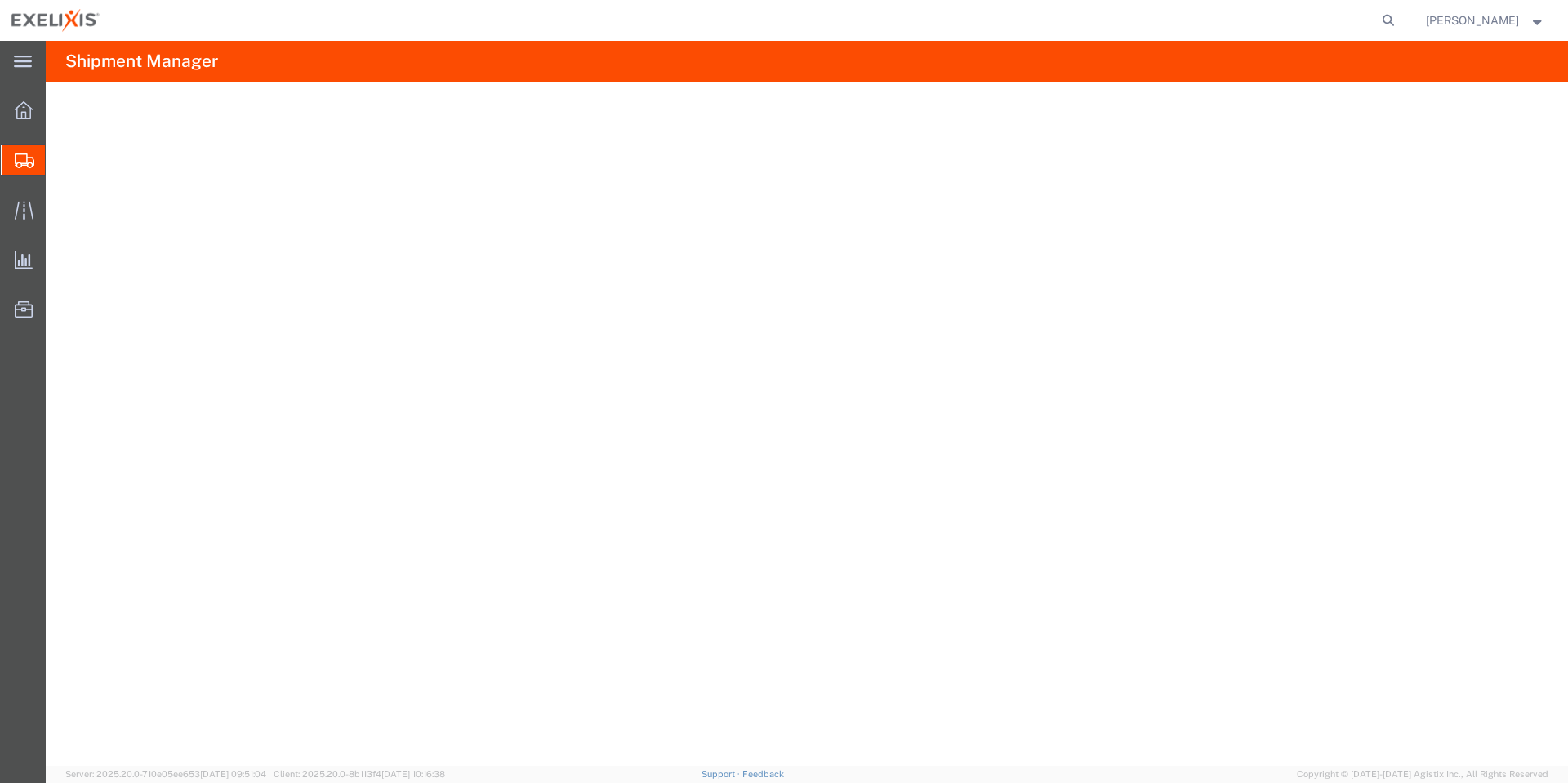
click at [26, 156] on icon at bounding box center [24, 161] width 19 height 15
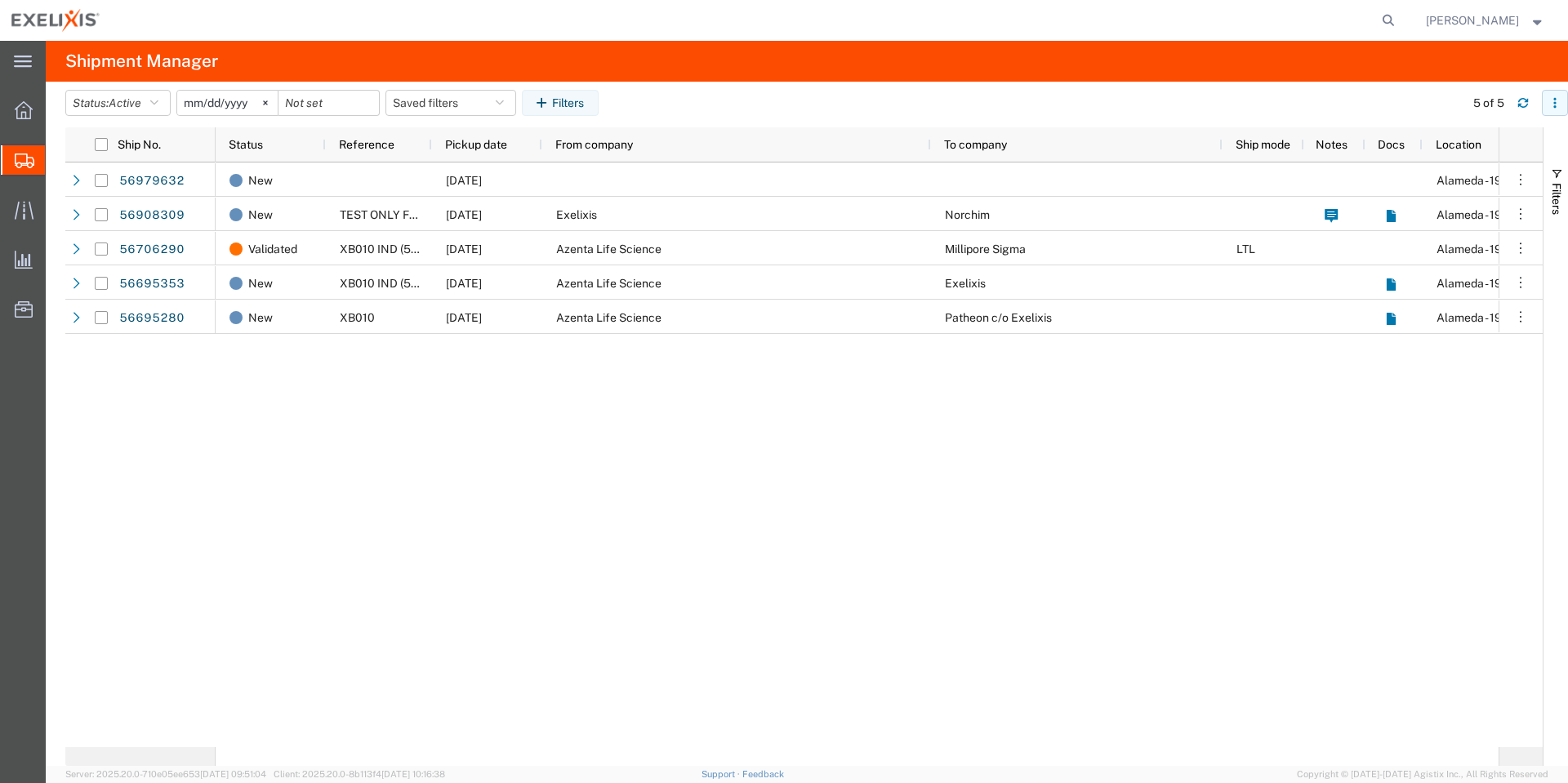
click at [1567, 95] on button "button" at bounding box center [1554, 103] width 26 height 26
click at [1452, 215] on agx-table-column-manager-action "Manage columns" at bounding box center [1471, 211] width 91 height 32
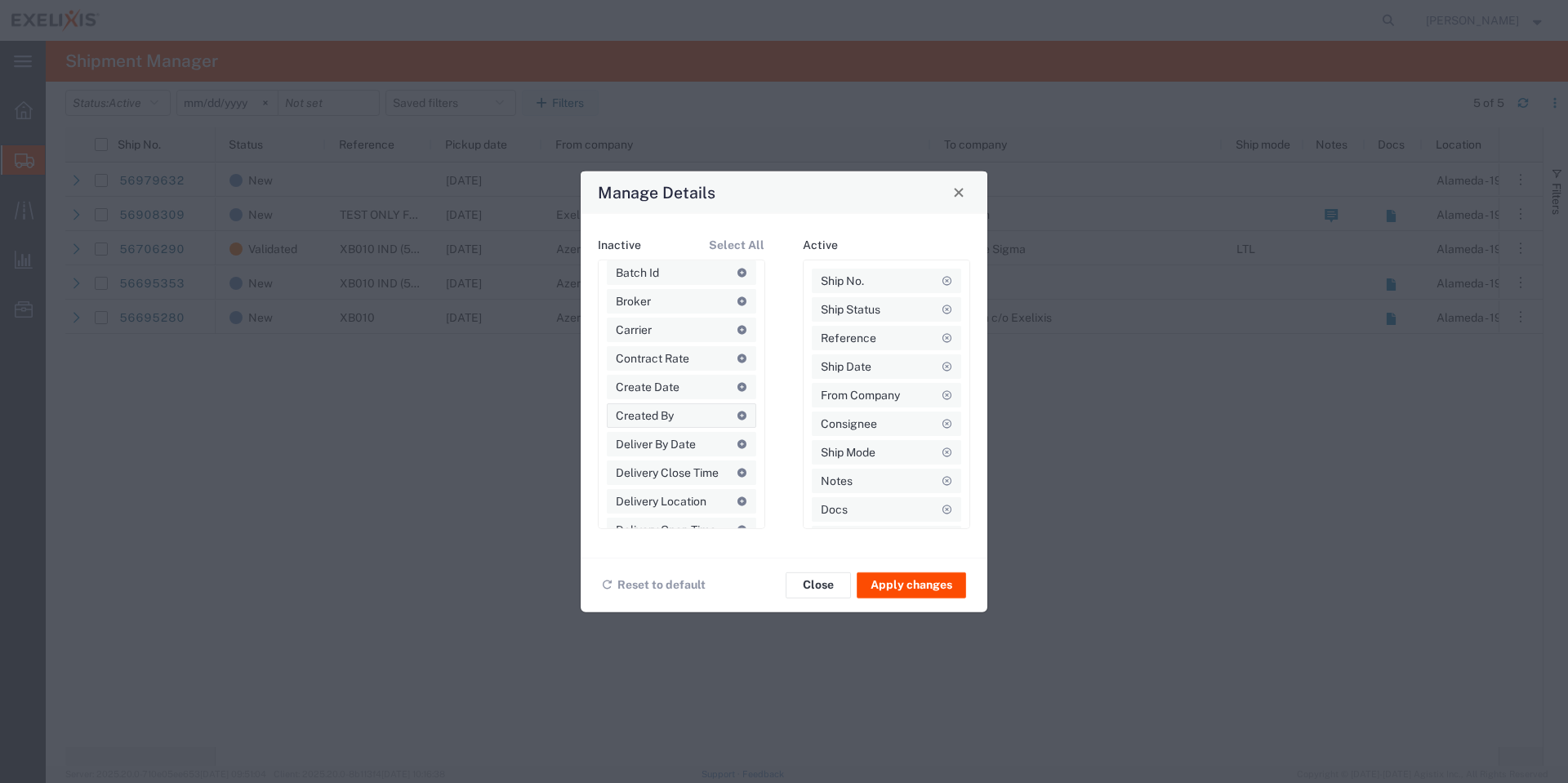
click at [735, 412] on icon at bounding box center [741, 416] width 11 height 9
click at [910, 584] on button "Apply changes" at bounding box center [911, 584] width 109 height 26
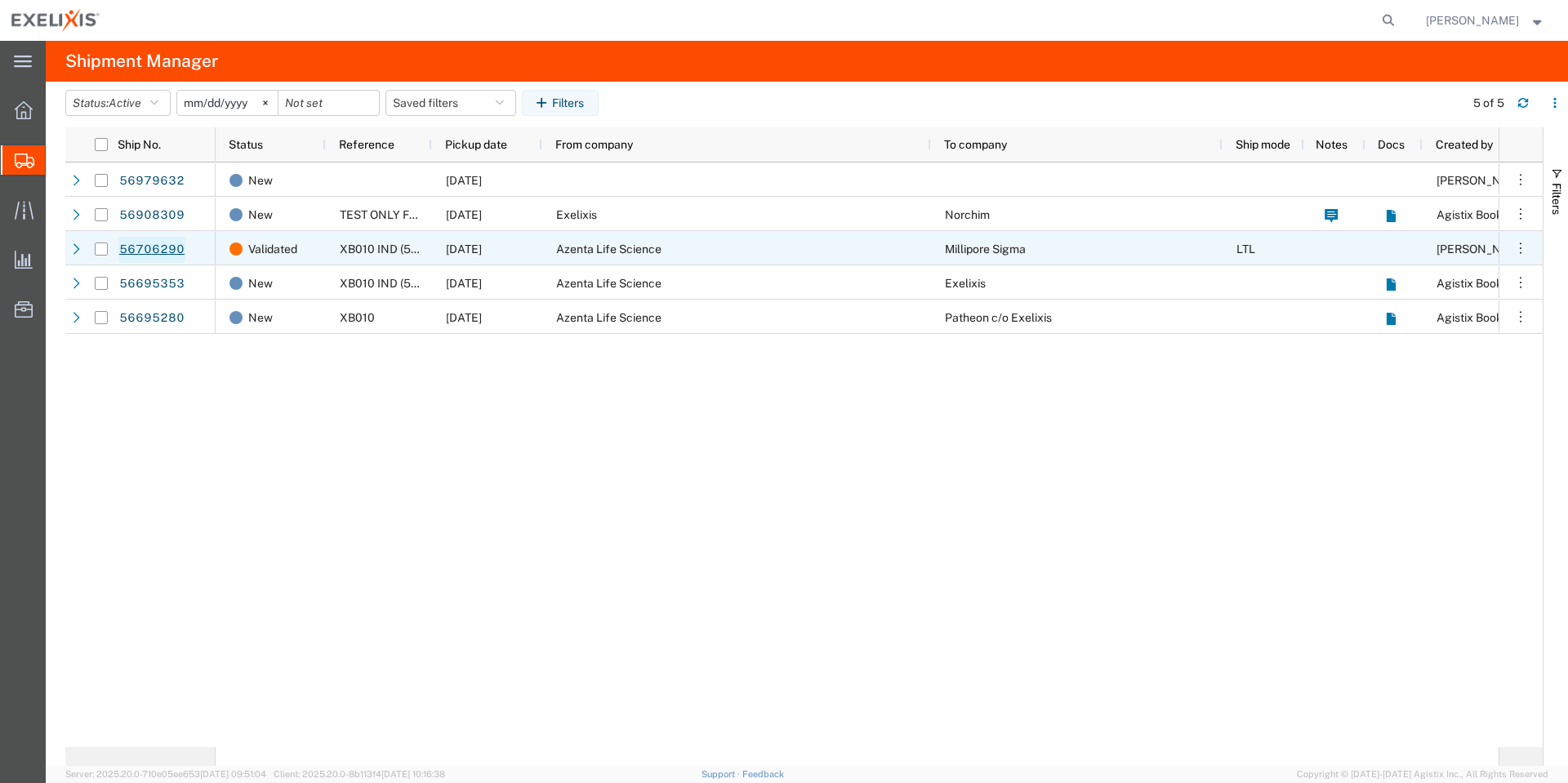
click at [153, 250] on link "56706290" at bounding box center [152, 250] width 67 height 26
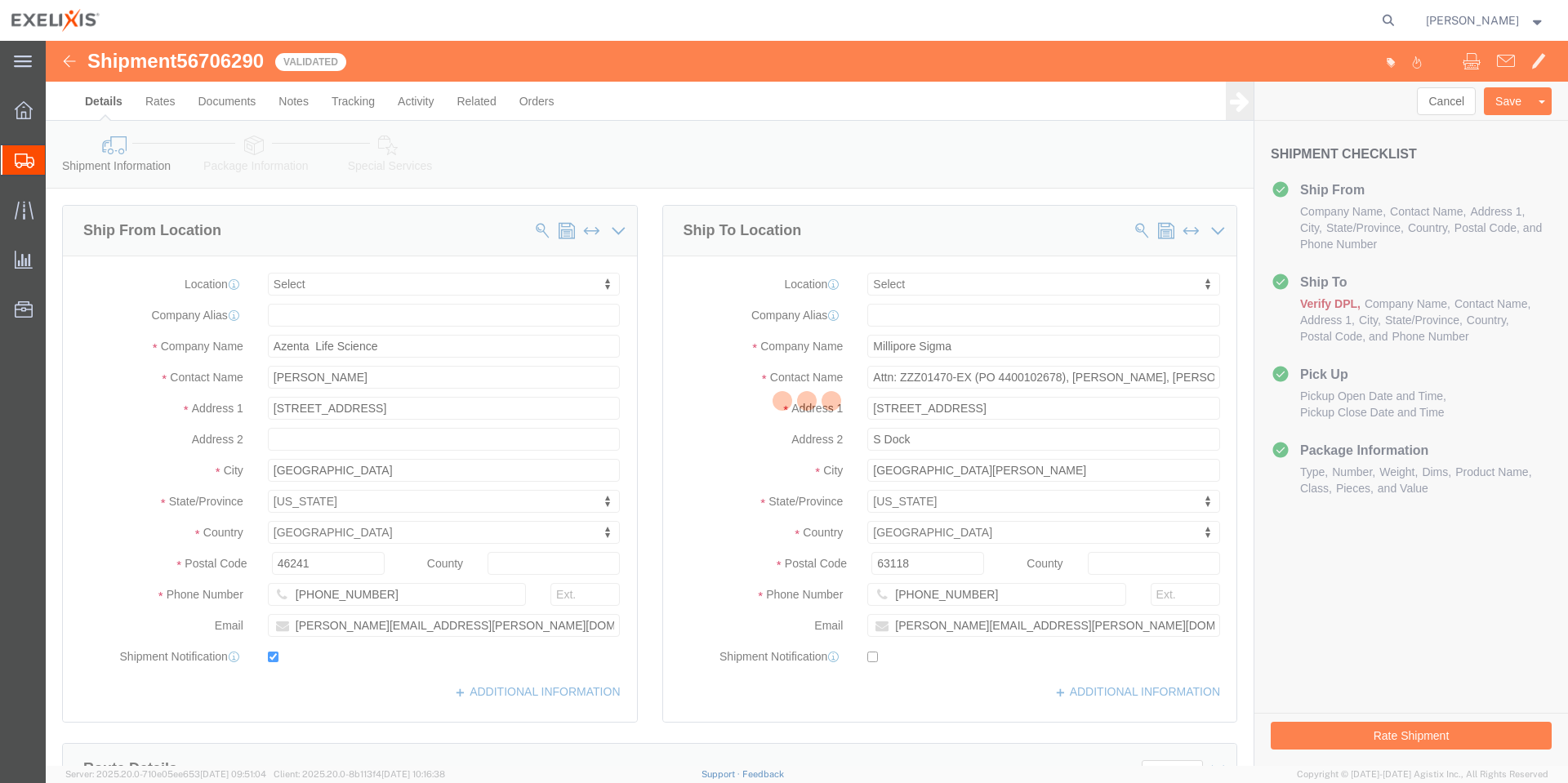
select select
click button "Rate Shipment"
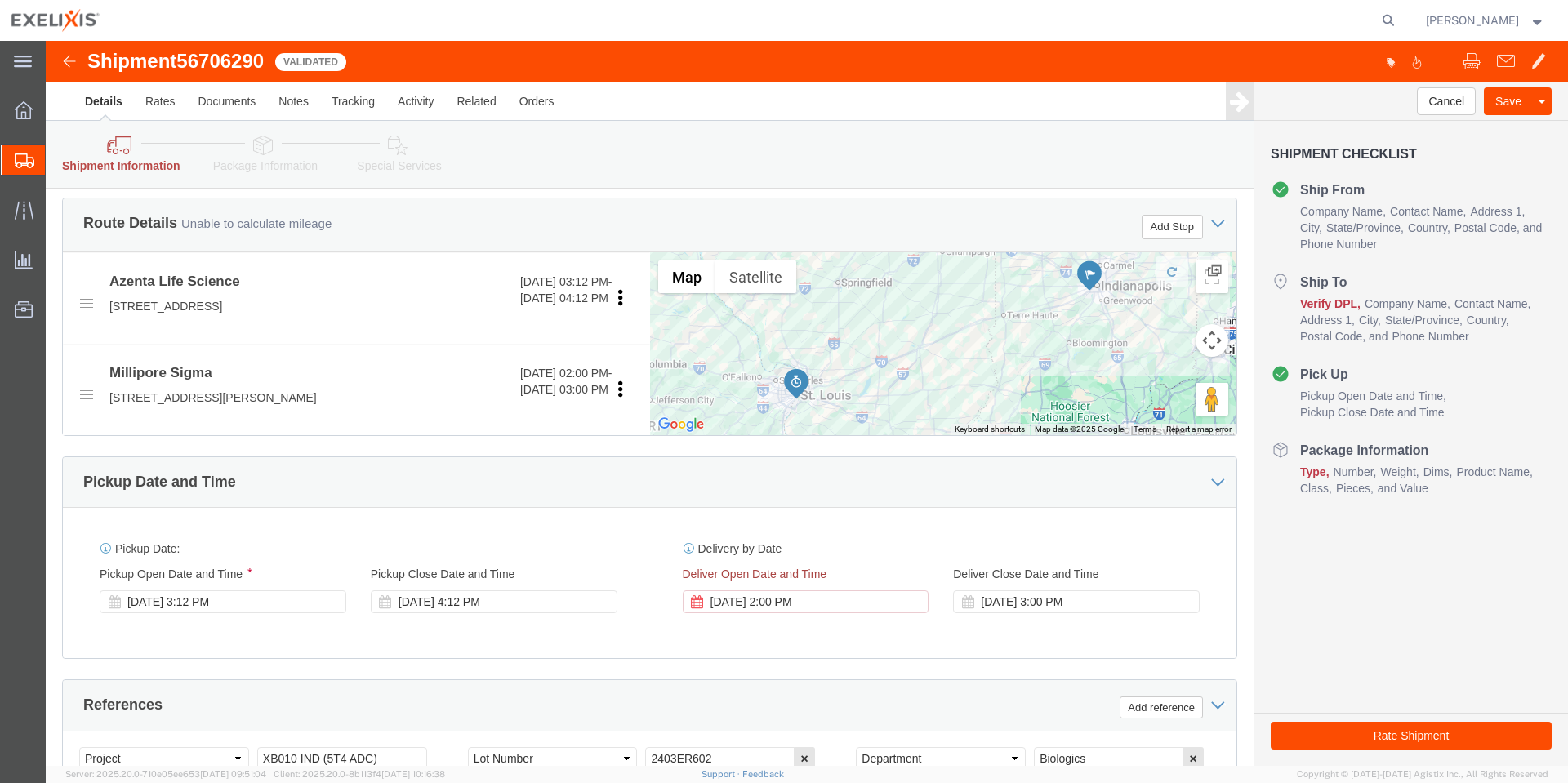
click at [1465, 14] on span "[PERSON_NAME]" at bounding box center [1472, 19] width 93 height 18
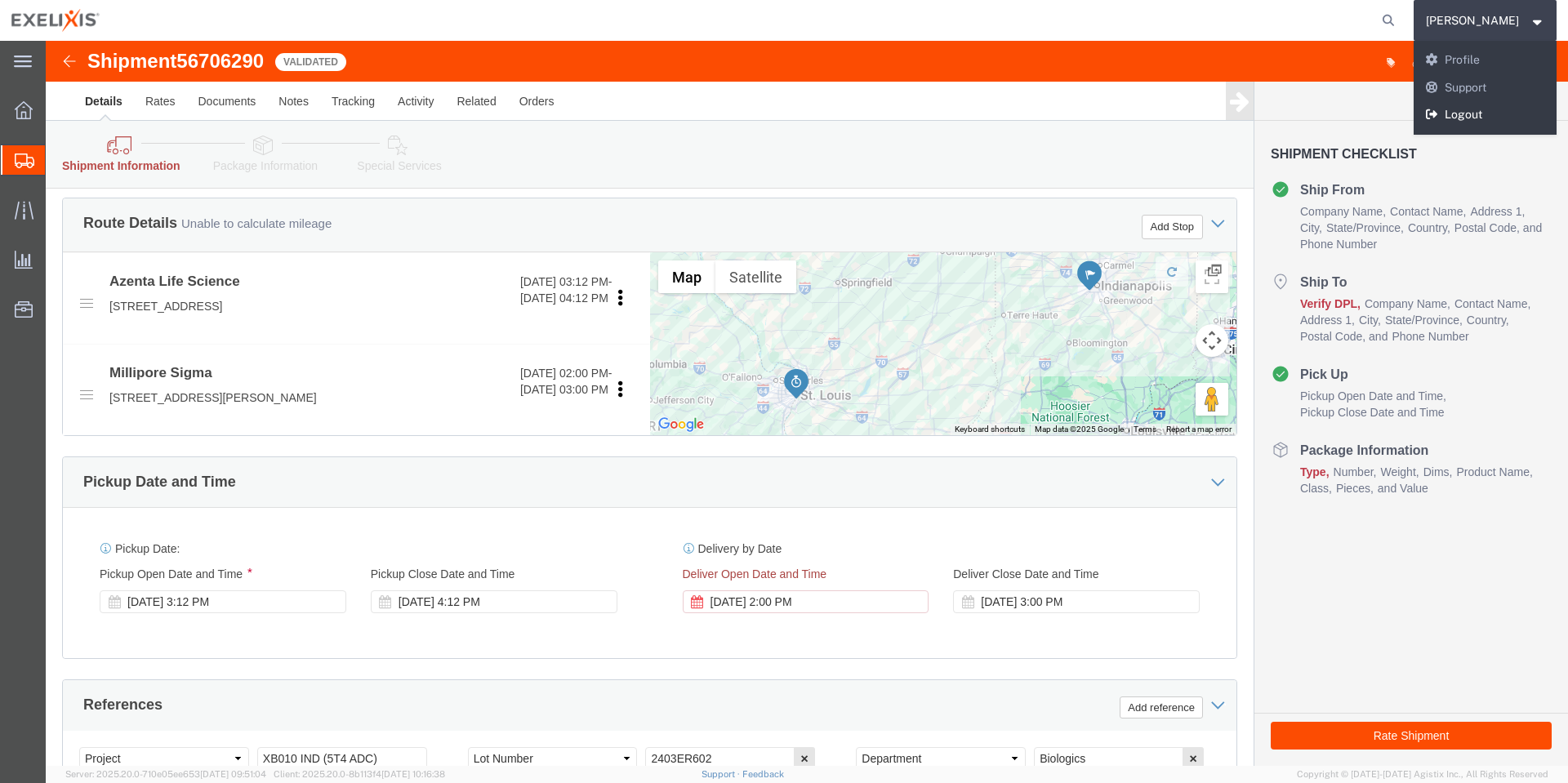
click at [1506, 114] on link "Logout" at bounding box center [1485, 115] width 144 height 28
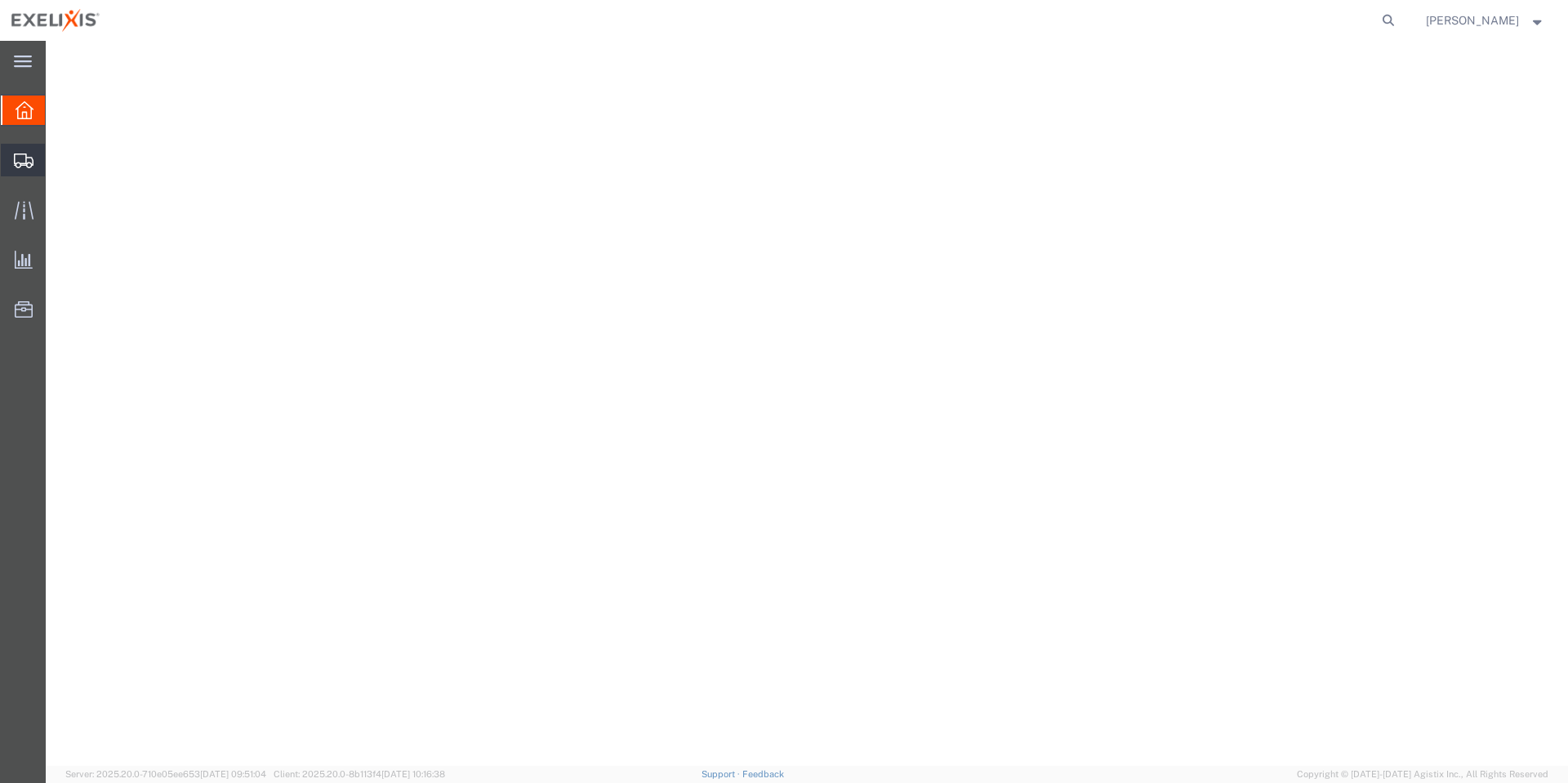
click at [25, 160] on icon at bounding box center [23, 161] width 19 height 15
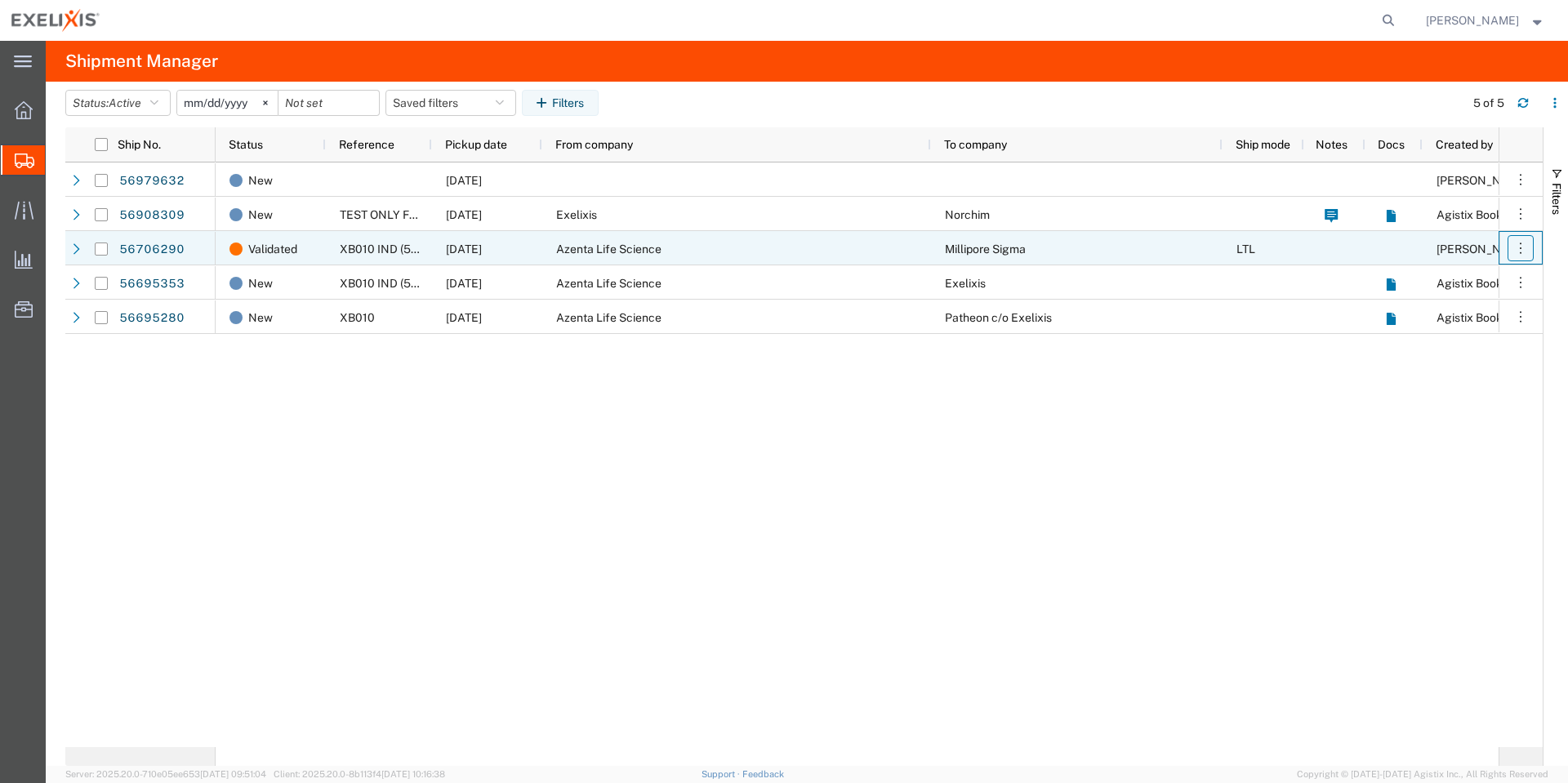
click at [1527, 252] on icon "button" at bounding box center [1521, 249] width 17 height 17
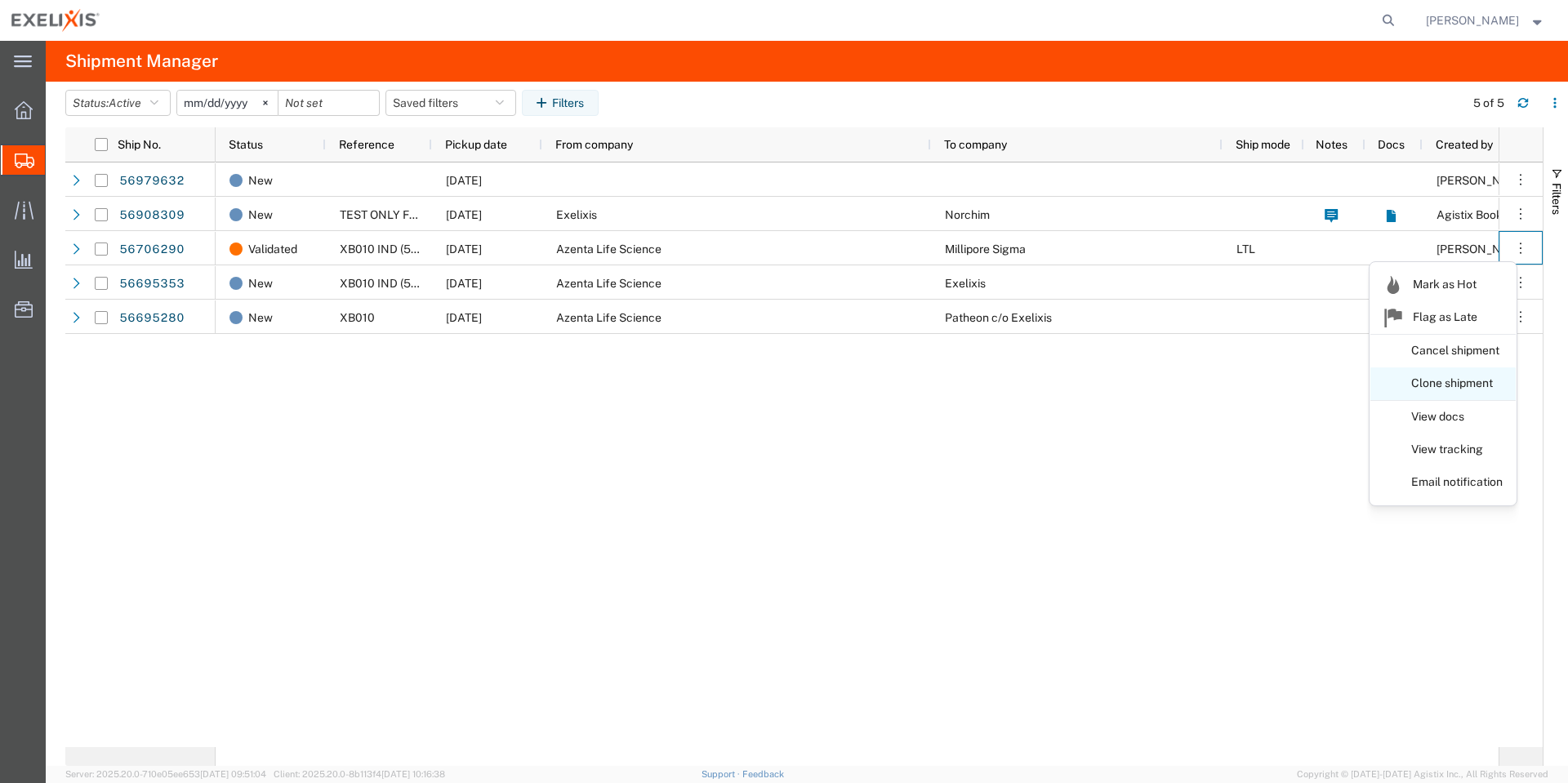
click at [1481, 379] on link "Clone shipment" at bounding box center [1443, 384] width 146 height 30
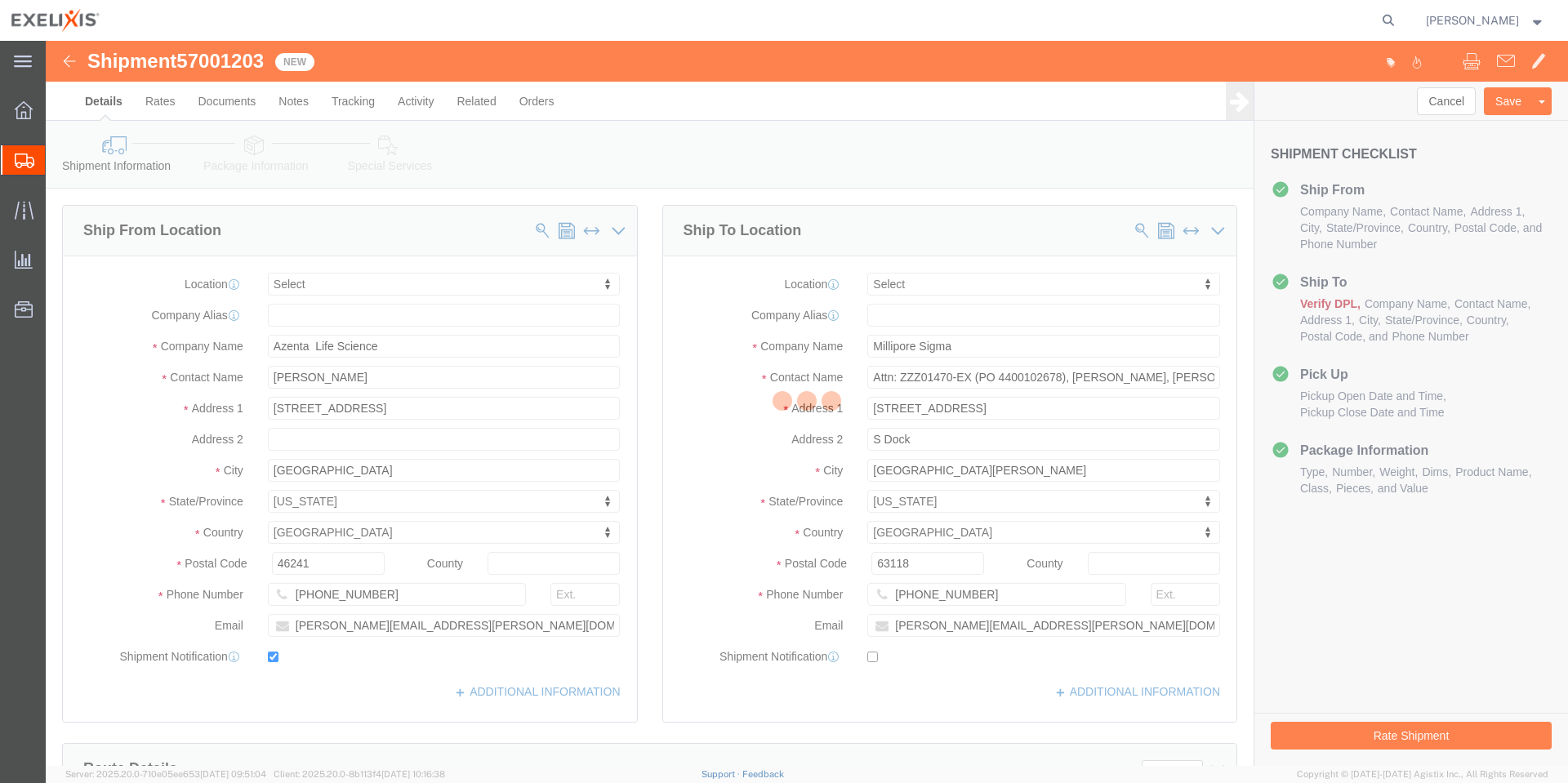
select select
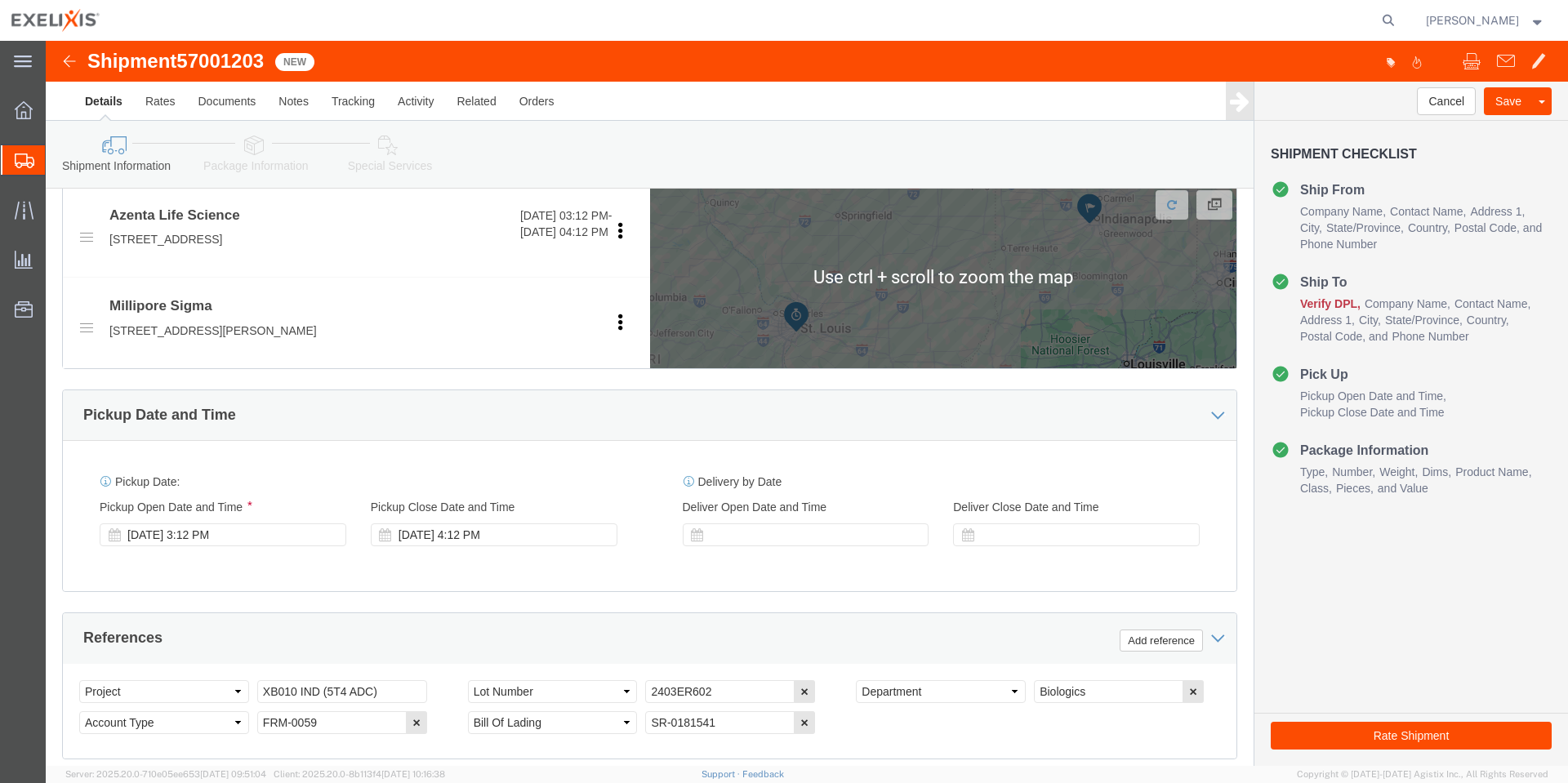
scroll to position [969, 0]
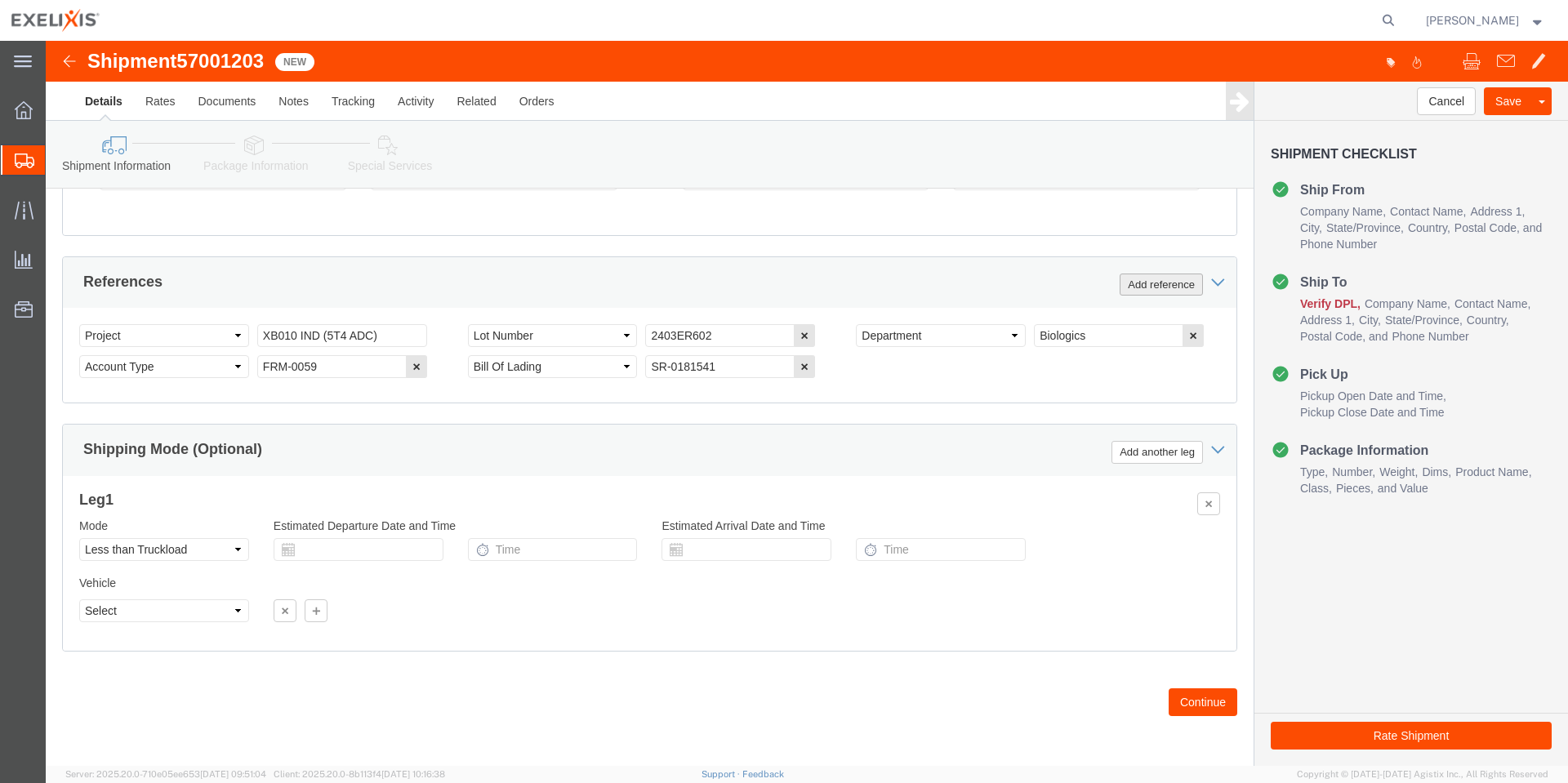
click button "Add reference"
click div "Select Account Type Activity ID Airline Appointment Number ASN Batch Request # …"
click select "Select Account Type Activity ID Airline Appointment Number ASN Batch Request # …"
select select "CUSTREF"
click select "Select Account Type Activity ID Airline Appointment Number ASN Batch Request # …"
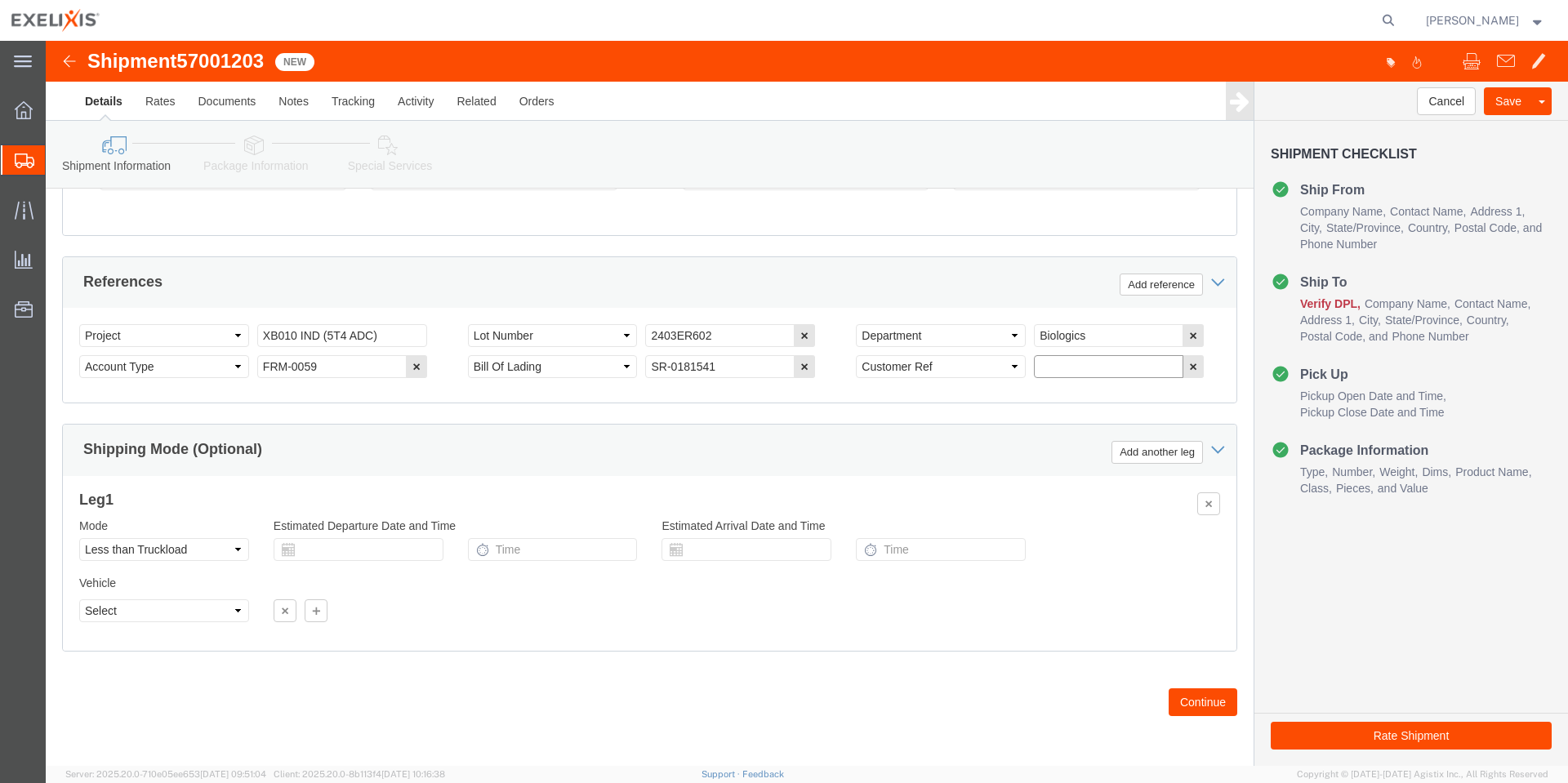
click input "text"
type input "t"
type input "Agistix Test"
click button "Save"
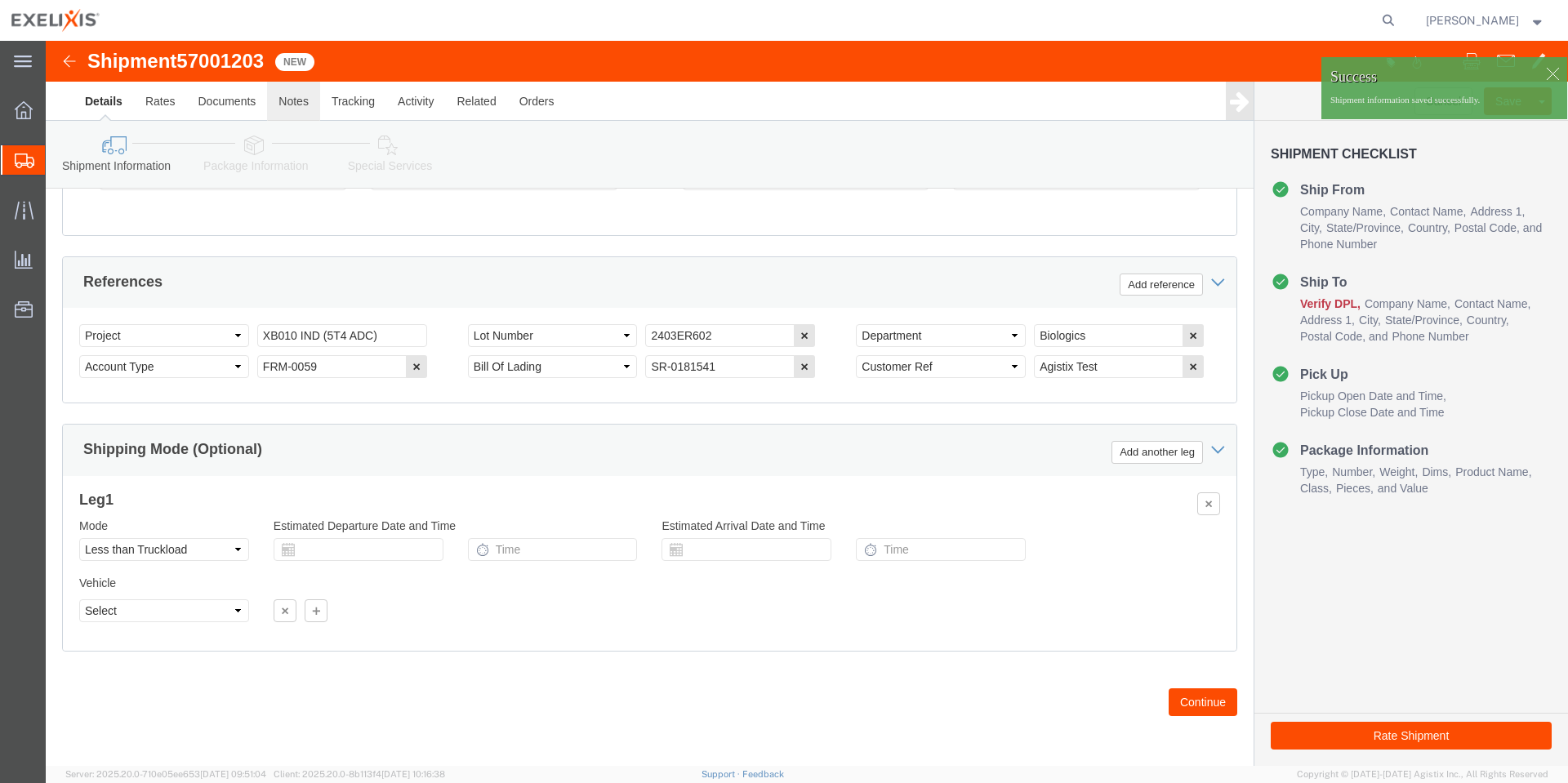
click link "Notes"
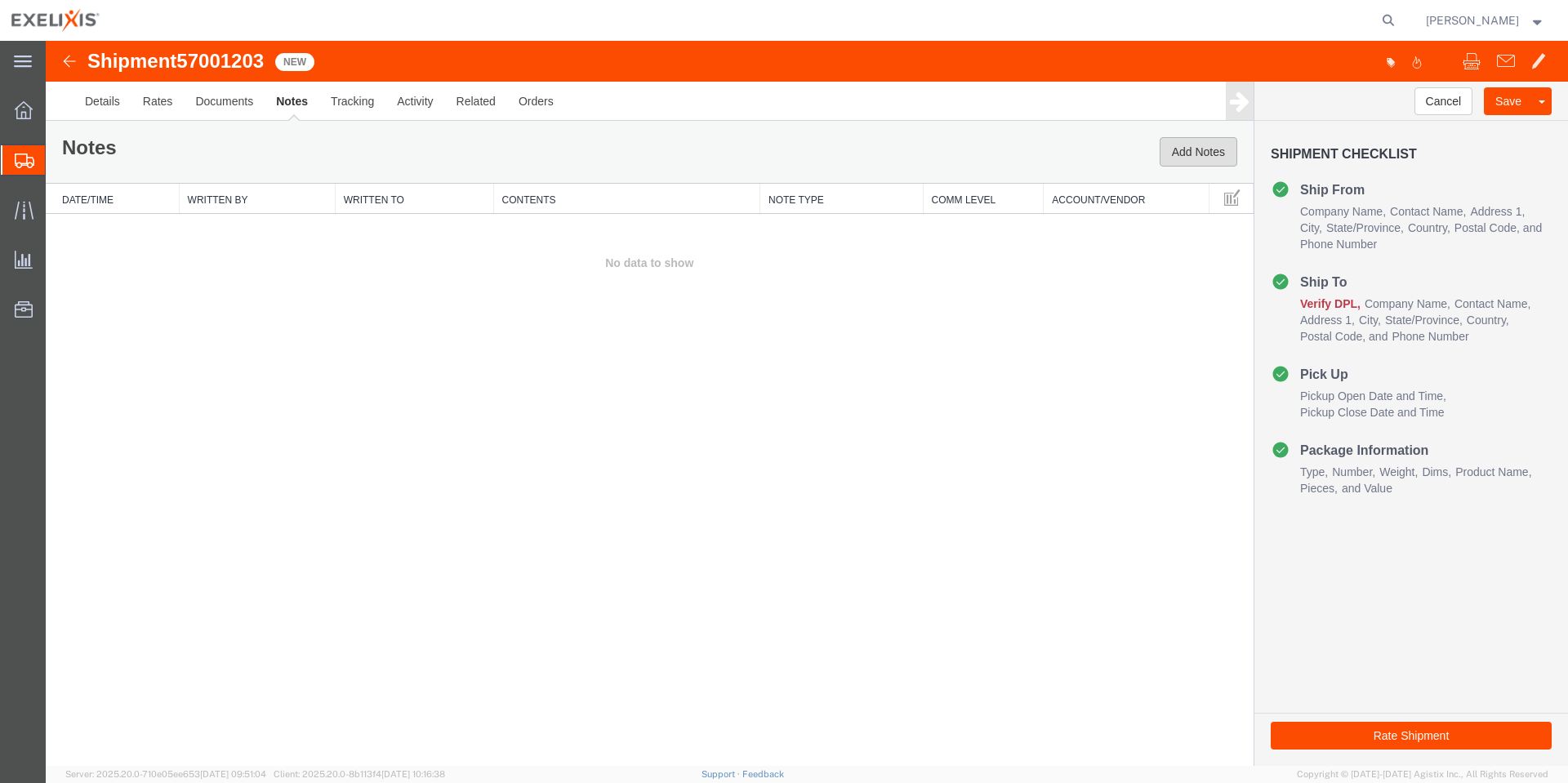
click at [1174, 161] on button "Add Notes" at bounding box center [1198, 152] width 78 height 30
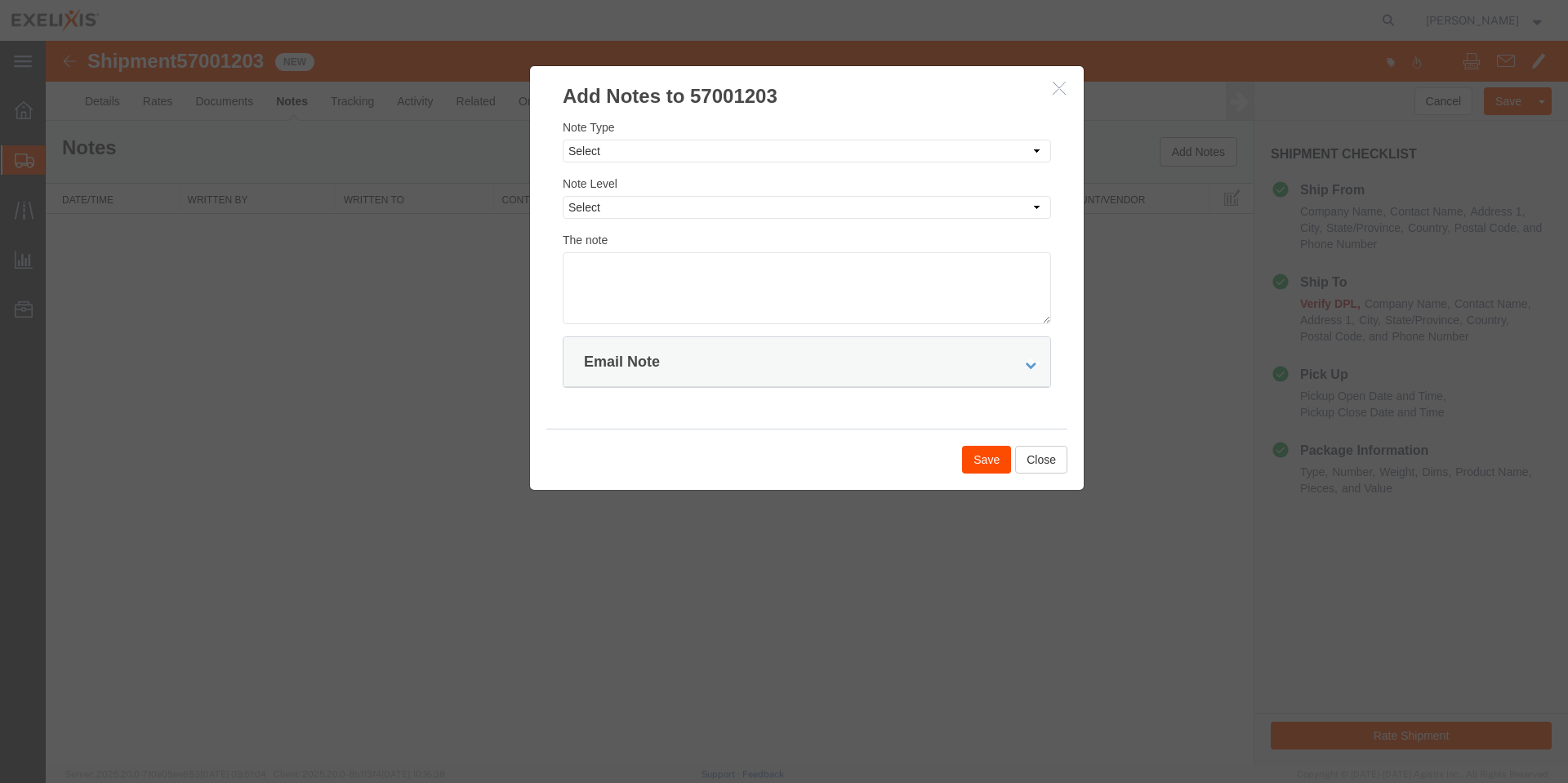
click at [1065, 83] on button "button" at bounding box center [1061, 89] width 20 height 20
